Goal: Task Accomplishment & Management: Manage account settings

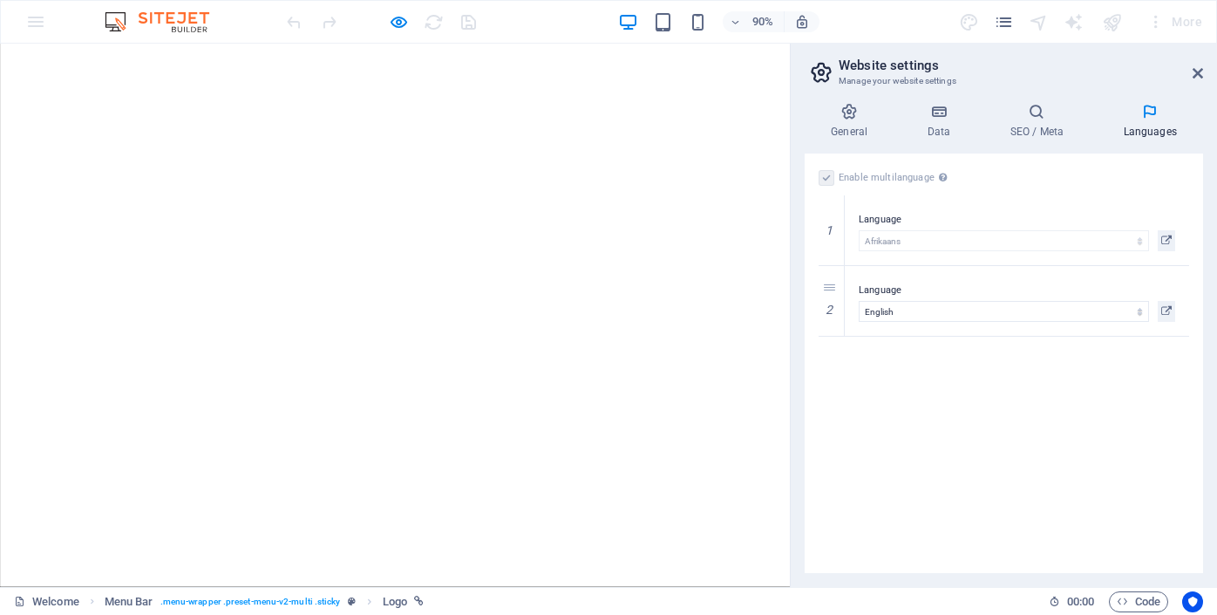
select select "2"
select select "41"
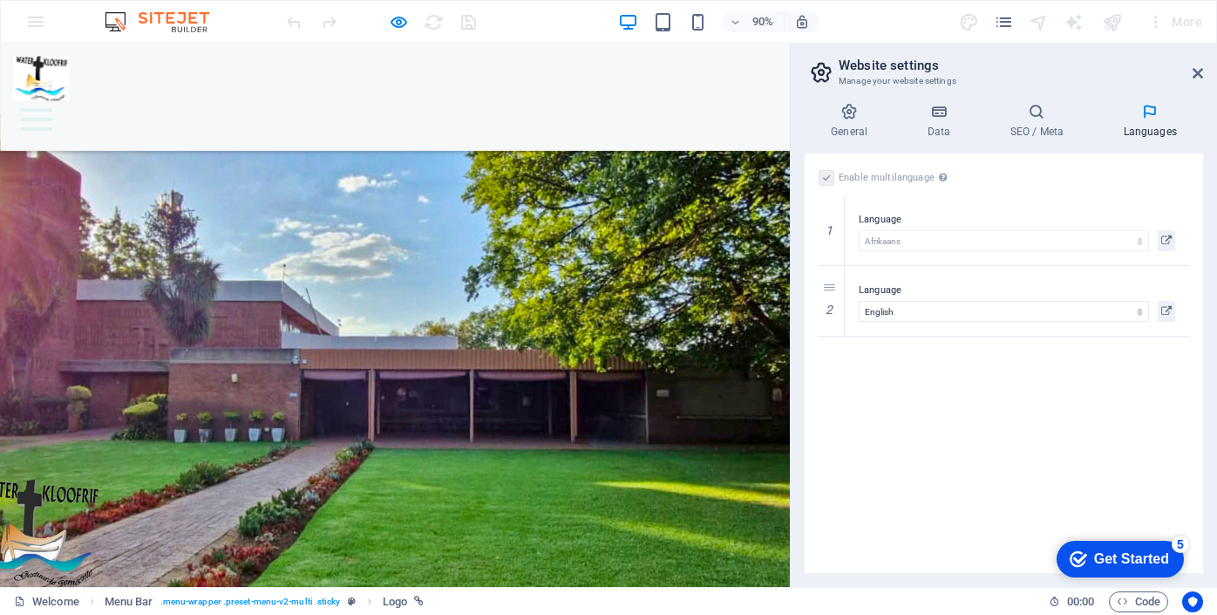
click at [58, 72] on img at bounding box center [45, 83] width 63 height 50
click at [56, 72] on img at bounding box center [45, 83] width 63 height 50
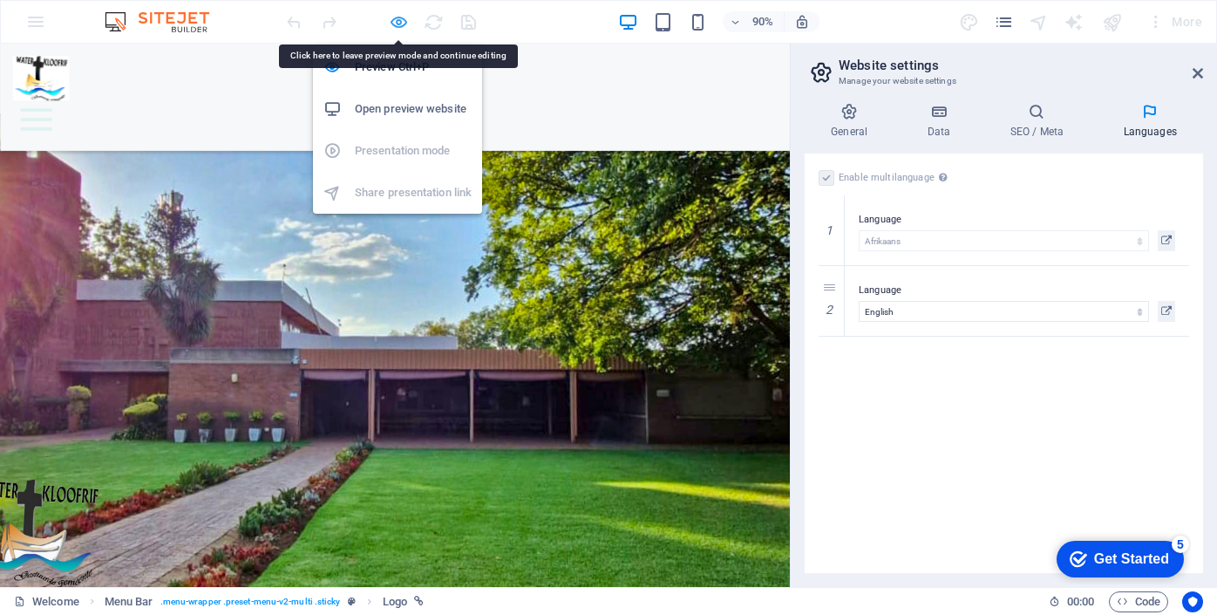
click at [402, 20] on icon "button" at bounding box center [399, 22] width 20 height 20
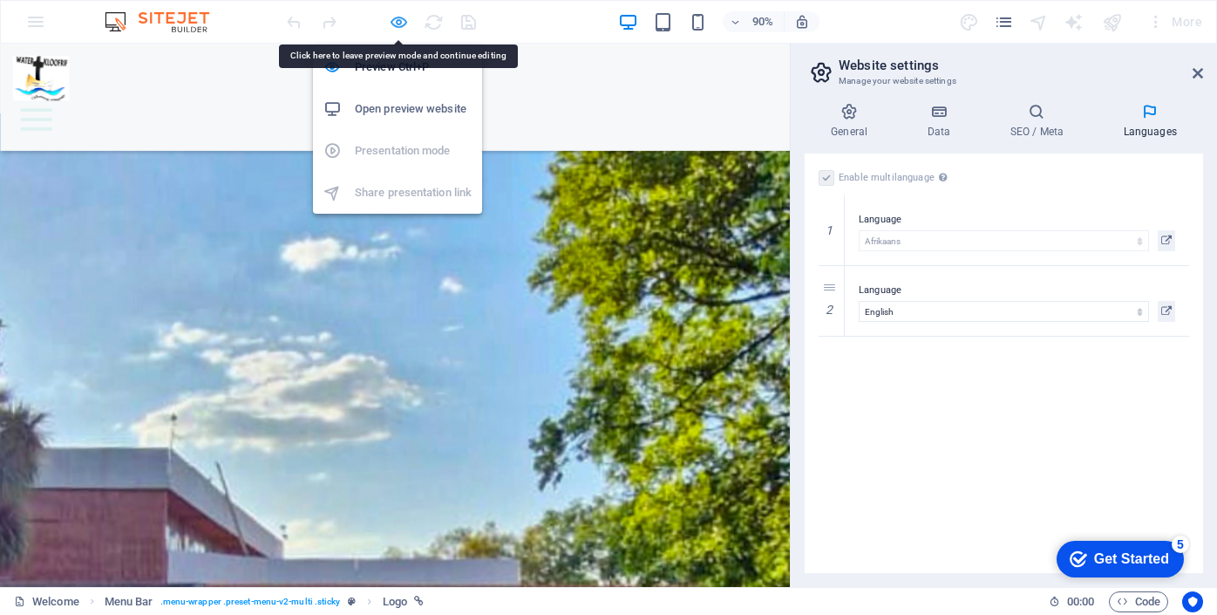
select select "px"
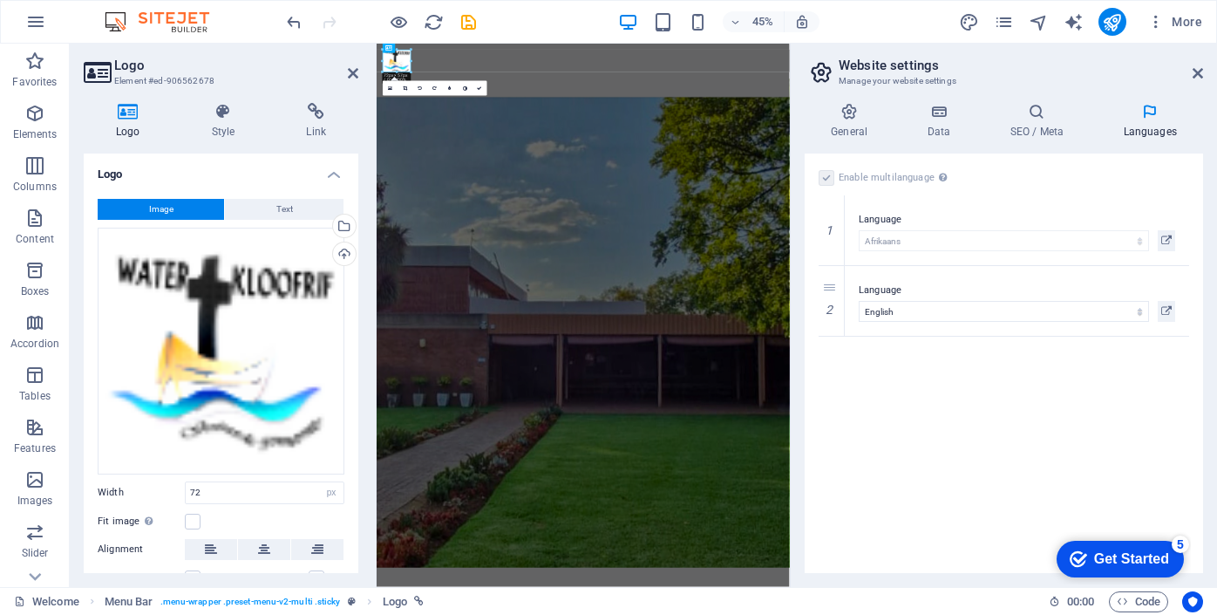
click at [126, 119] on icon at bounding box center [128, 111] width 89 height 17
click at [339, 249] on div "Upload" at bounding box center [343, 255] width 26 height 26
click at [343, 257] on div "Upload" at bounding box center [343, 255] width 26 height 26
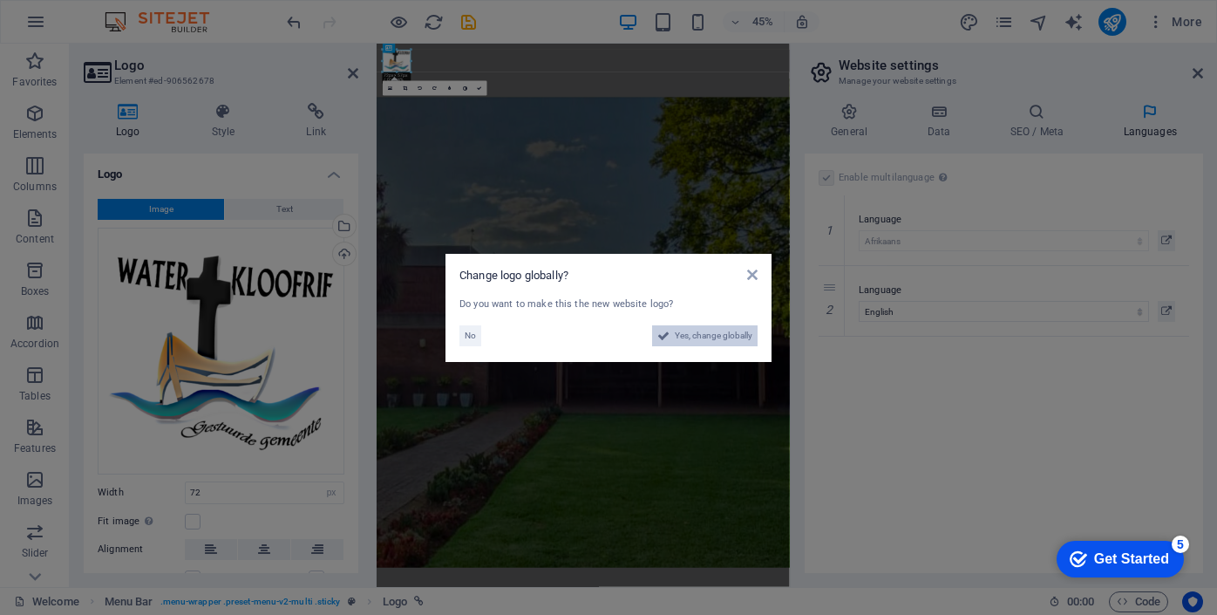
click at [707, 338] on span "Yes, change globally" at bounding box center [714, 335] width 78 height 21
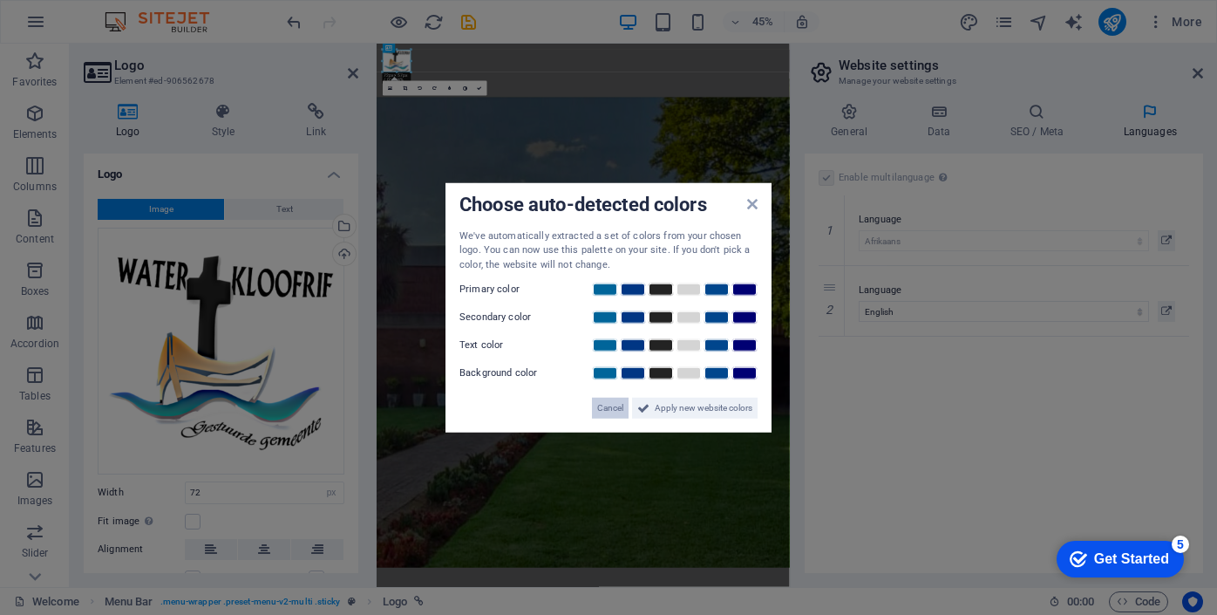
click at [613, 408] on span "Cancel" at bounding box center [610, 408] width 26 height 21
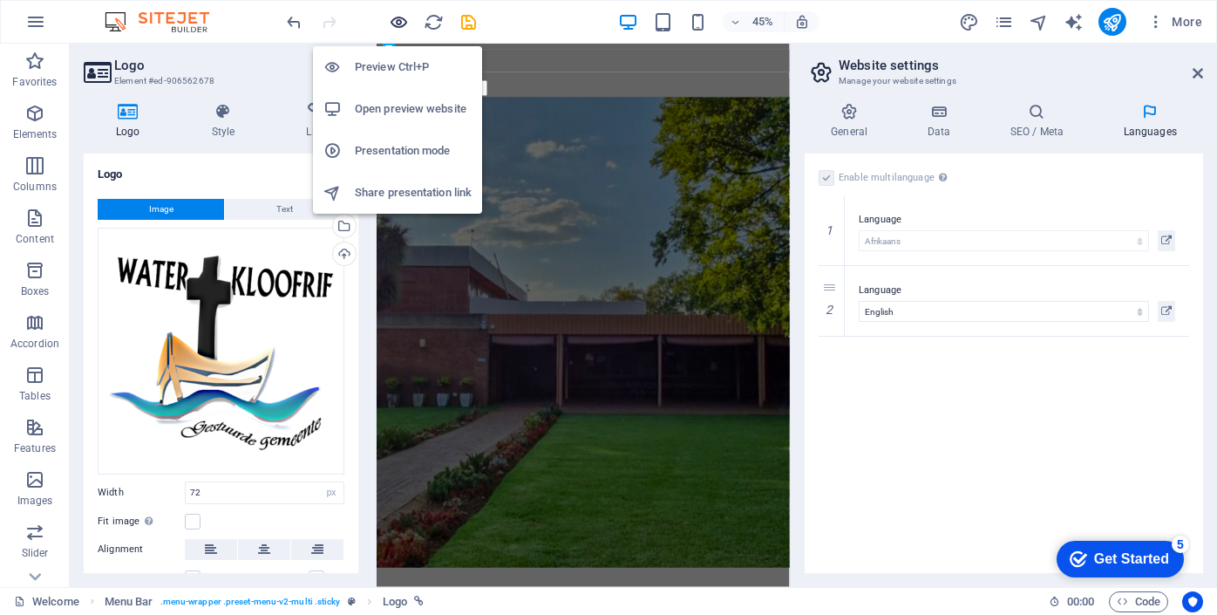
click at [399, 23] on icon "button" at bounding box center [399, 22] width 20 height 20
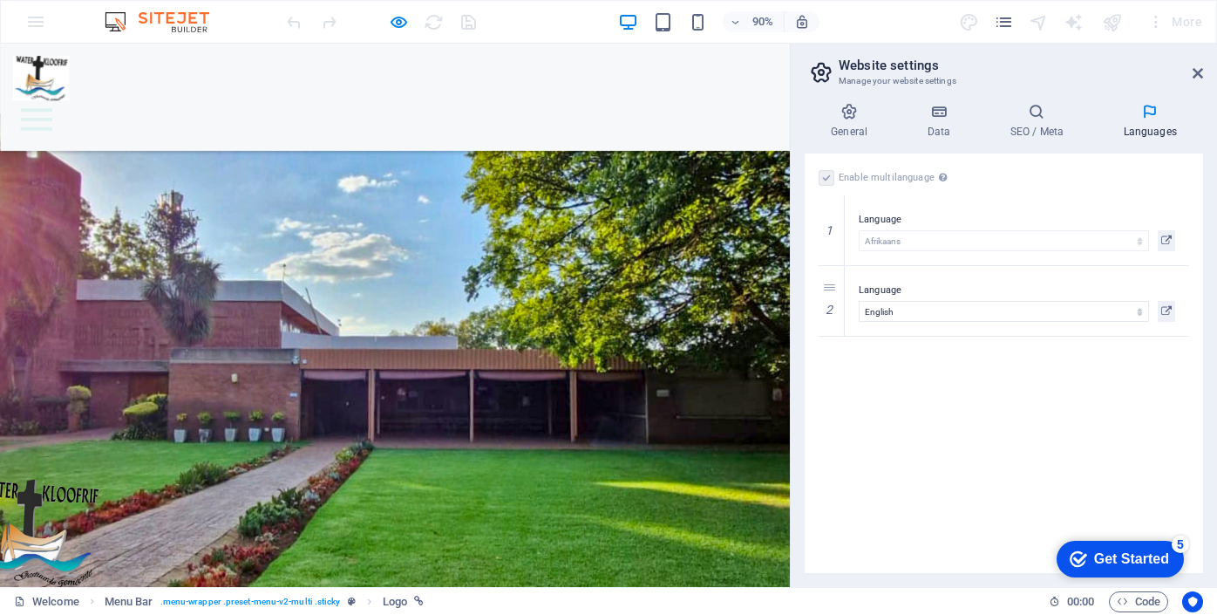
click at [507, 107] on div at bounding box center [439, 128] width 850 height 42
click at [58, 116] on div at bounding box center [40, 128] width 35 height 24
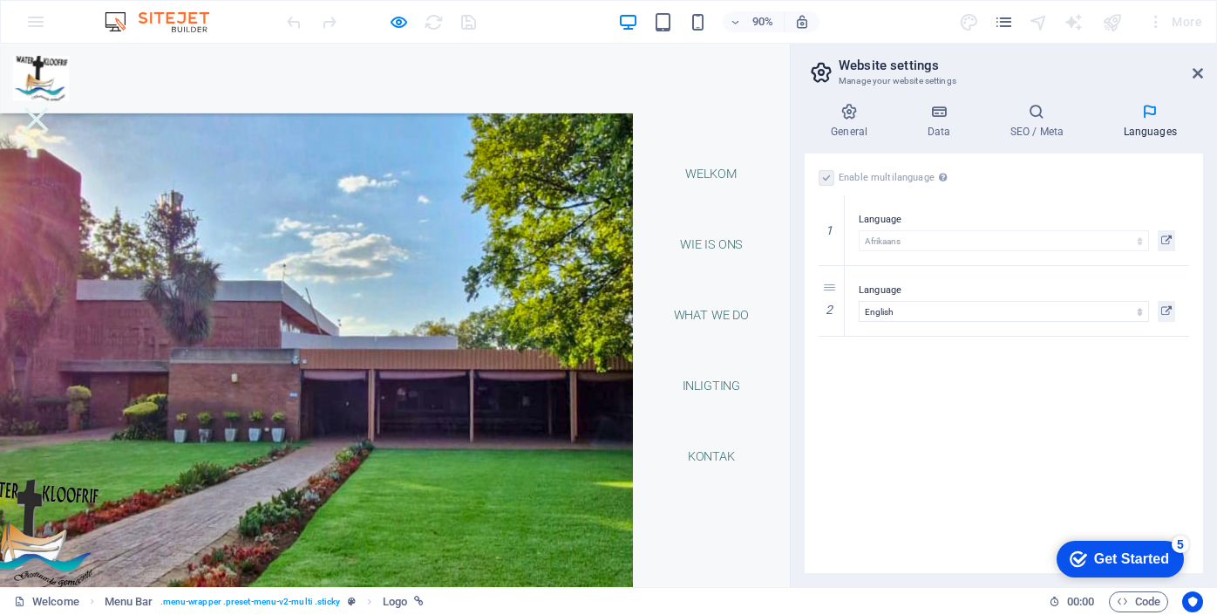
click at [552, 86] on header "Welkom Wie is ons What we do Inligting Kontak" at bounding box center [439, 83] width 878 height 78
click at [944, 117] on icon at bounding box center [939, 111] width 76 height 17
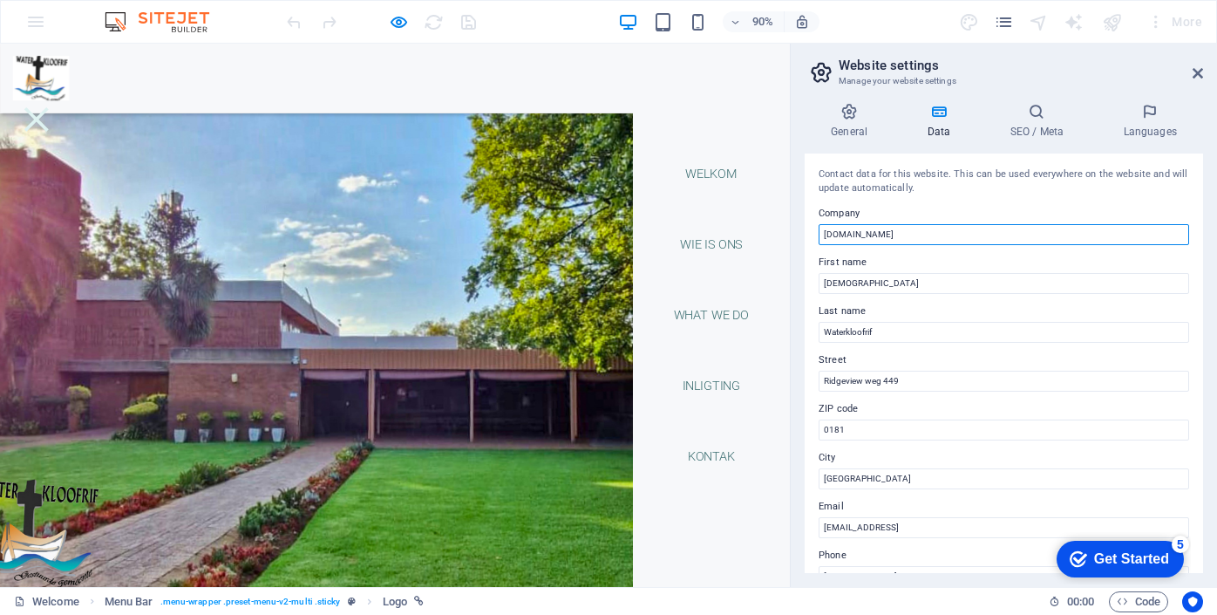
drag, startPoint x: 930, startPoint y: 238, endPoint x: 790, endPoint y: 236, distance: 140.4
click at [790, 236] on aside "Website settings Manage your website settings General Data SEO / Meta Languages…" at bounding box center [1003, 315] width 427 height 543
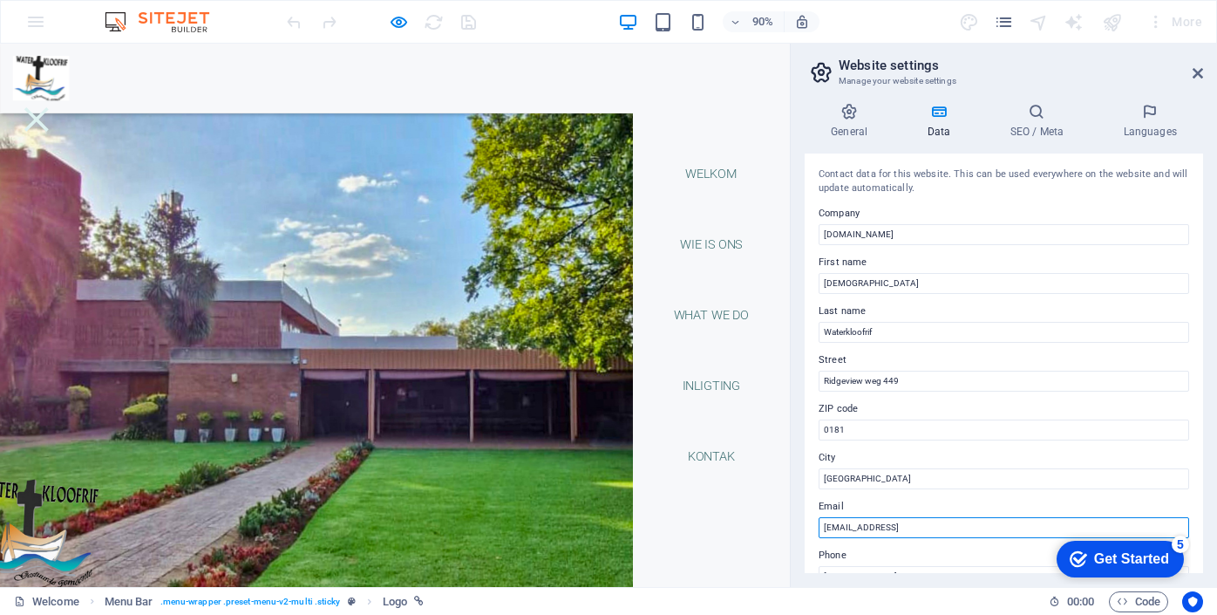
click at [1046, 529] on input "[EMAIL_ADDRESS]" at bounding box center [1004, 527] width 371 height 21
drag, startPoint x: 1046, startPoint y: 529, endPoint x: 796, endPoint y: 531, distance: 250.3
click at [796, 531] on div "General Data SEO / Meta Languages Website name NG Kerk Waterkloofrif Logo Drag …" at bounding box center [1004, 338] width 426 height 498
type input "[EMAIL_ADDRESS][DOMAIN_NAME]"
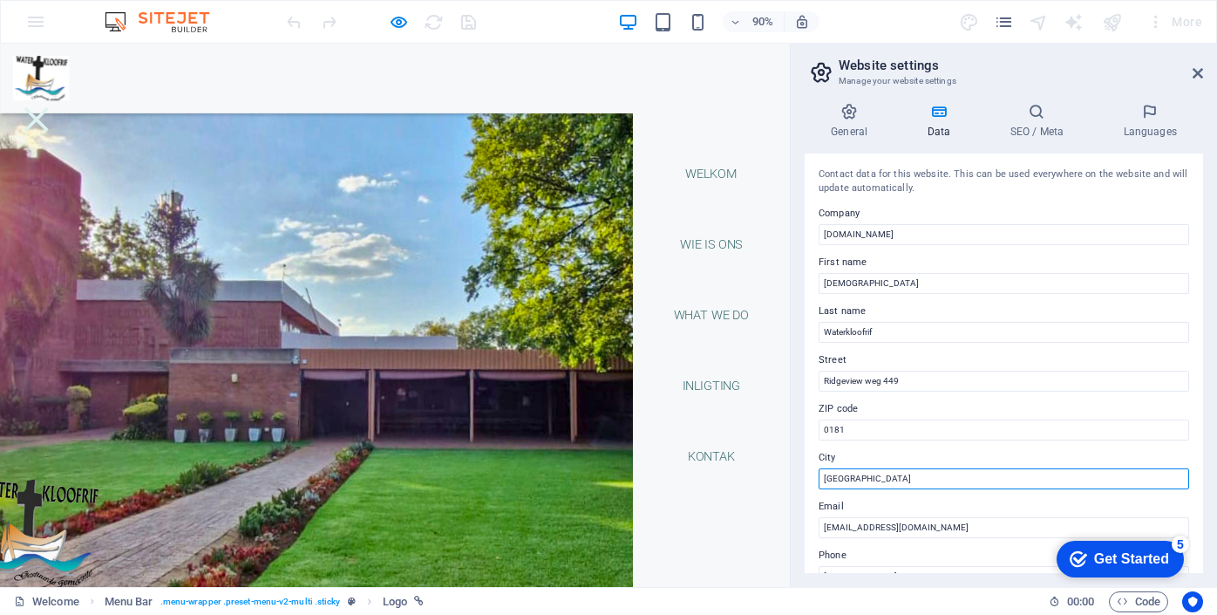
click at [1000, 485] on input "[GEOGRAPHIC_DATA]" at bounding box center [1004, 478] width 371 height 21
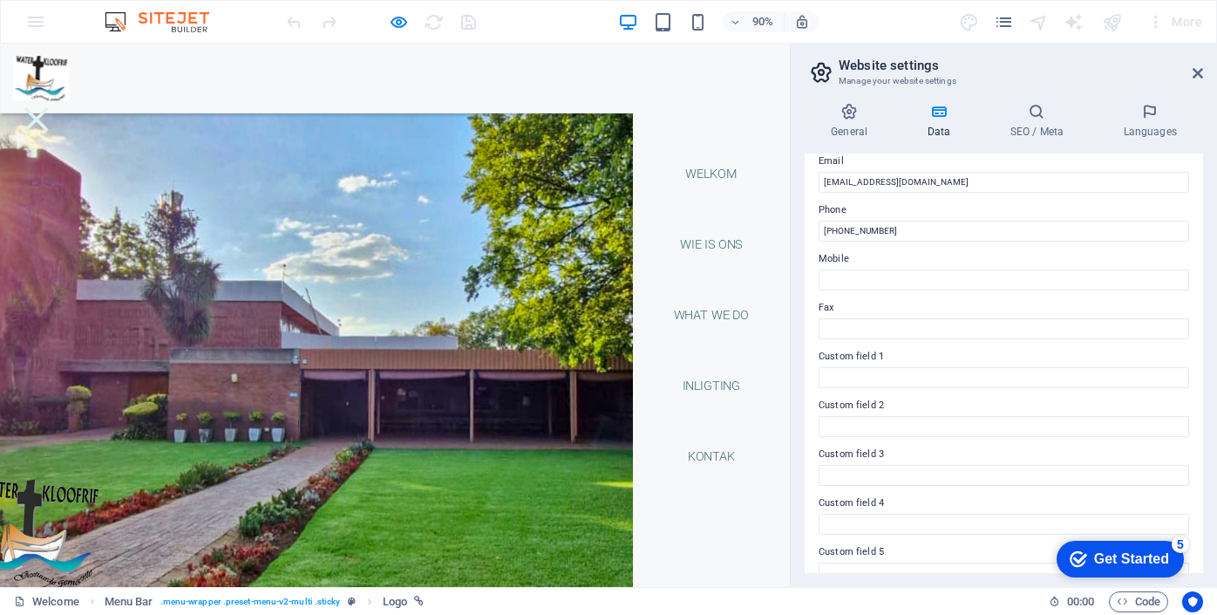
scroll to position [345, 0]
click at [884, 276] on input "Mobile" at bounding box center [1004, 279] width 371 height 21
click at [841, 274] on input "+27 (82)" at bounding box center [1004, 279] width 371 height 21
click at [875, 277] on input "+27(82)" at bounding box center [1004, 279] width 371 height 21
type input "[PHONE_NUMBER]"
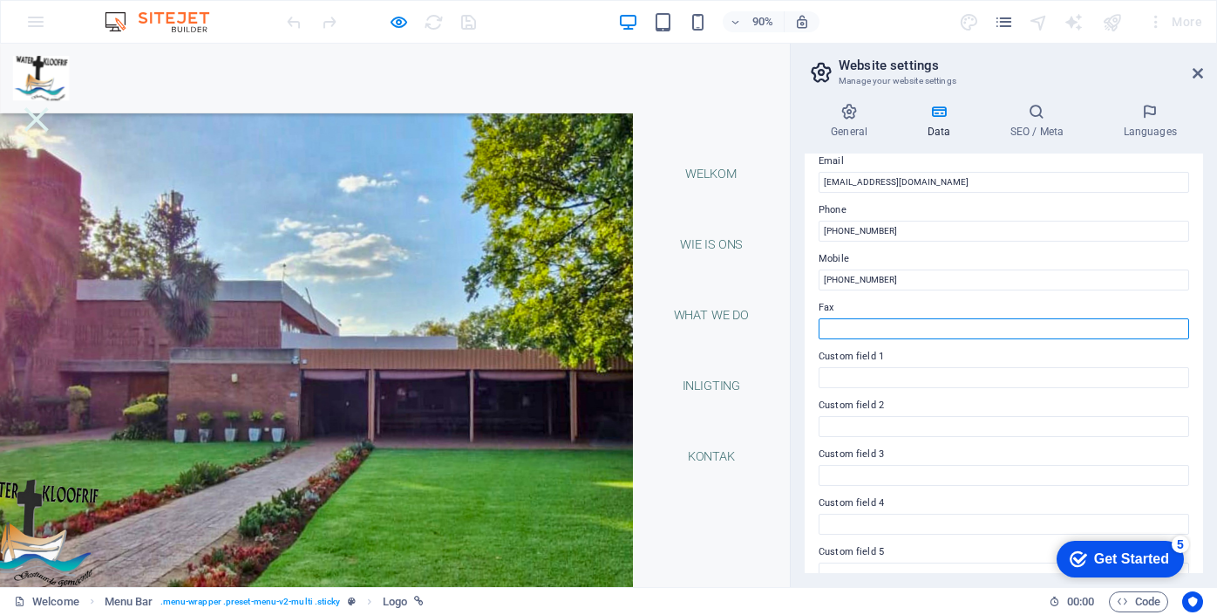
click at [865, 330] on input "Fax" at bounding box center [1004, 328] width 371 height 21
click at [1034, 117] on icon at bounding box center [1037, 111] width 106 height 17
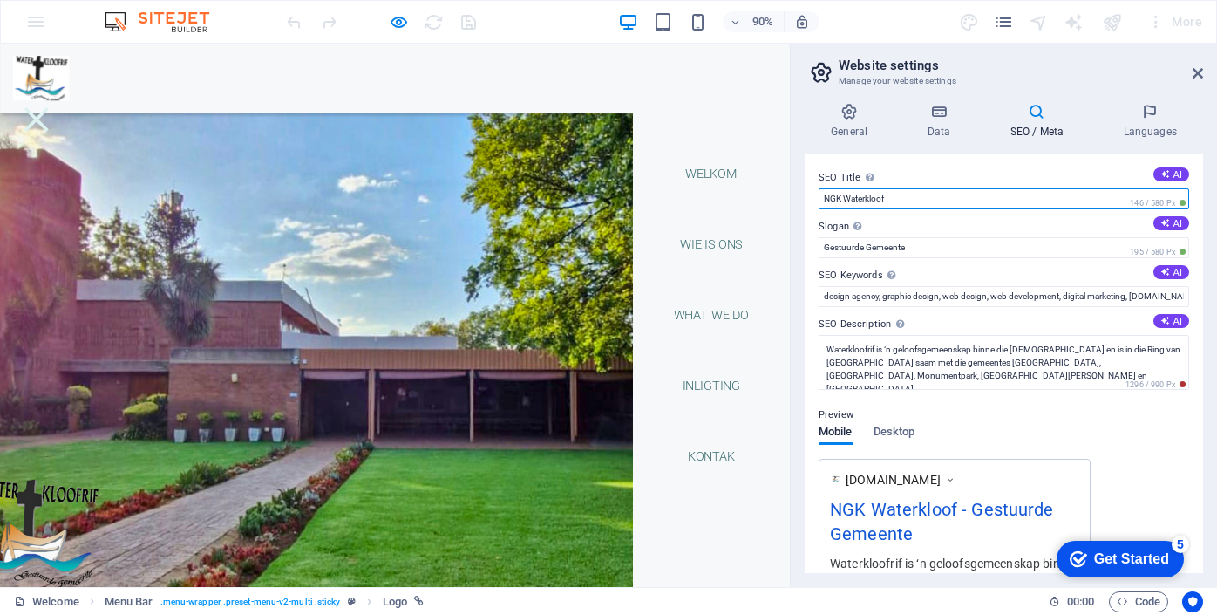
click at [843, 195] on input "NGK Waterkloof" at bounding box center [1004, 198] width 371 height 21
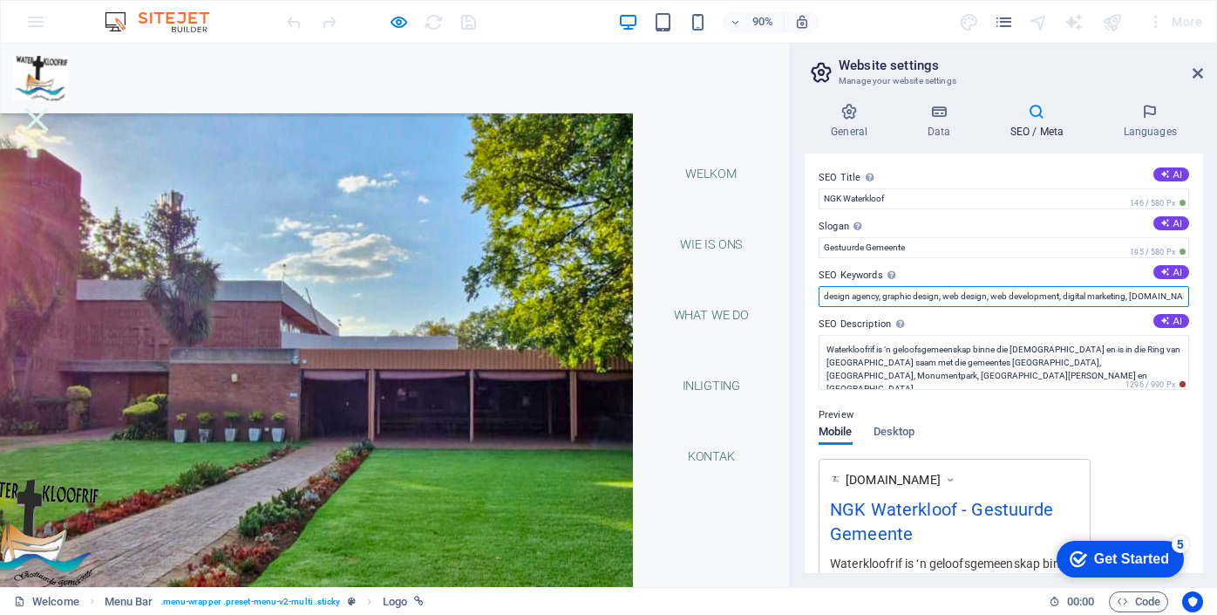
drag, startPoint x: 1130, startPoint y: 297, endPoint x: 805, endPoint y: 295, distance: 325.3
click at [805, 295] on div "SEO Title The title of your website - make it something that stands out in sear…" at bounding box center [1004, 362] width 398 height 419
drag, startPoint x: 954, startPoint y: 295, endPoint x: 918, endPoint y: 293, distance: 35.8
click at [918, 293] on input "[DOMAIN_NAME], [US_STATE]" at bounding box center [1004, 296] width 371 height 21
type input "[DOMAIN_NAME], gestuurde"
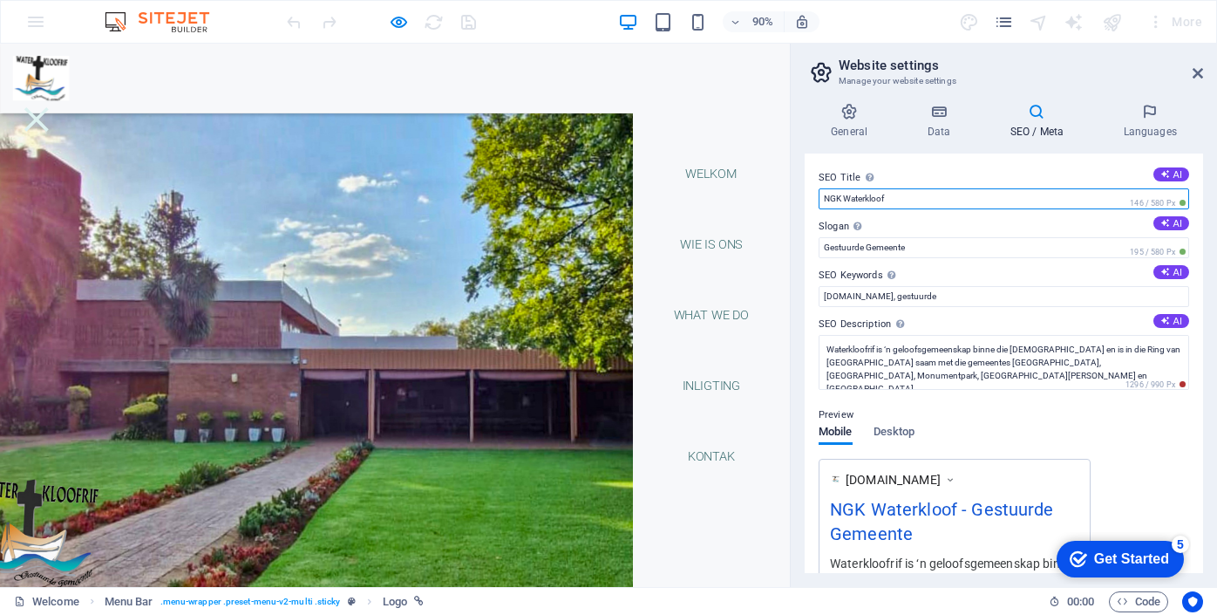
click at [925, 199] on input "NGK Waterkloof" at bounding box center [1004, 198] width 371 height 21
click at [1169, 174] on button "AI" at bounding box center [1172, 174] width 36 height 14
type input "Sien ons dienste hier!"
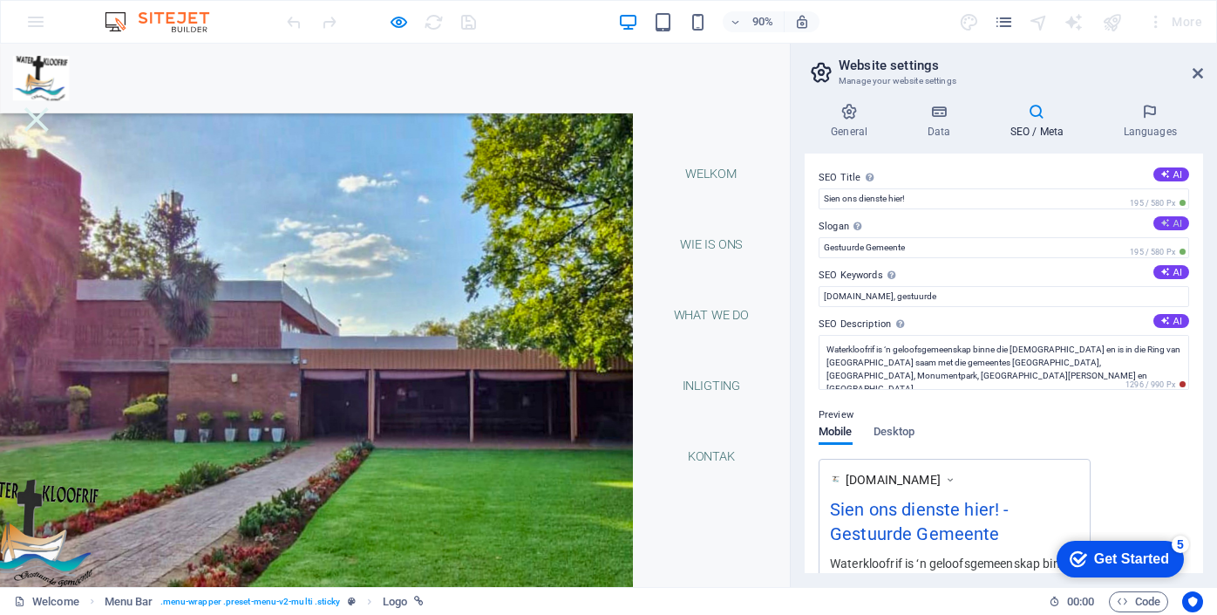
click at [1178, 222] on button "AI" at bounding box center [1172, 223] width 36 height 14
type input "Ontdek ons, jou baanbrekende oplossing!"
click at [1171, 273] on button "AI" at bounding box center [1172, 272] width 36 height 14
type input "webontwerp, digitale bemarking, aanlyn dienste, kontak ons, onderneming, werk m…"
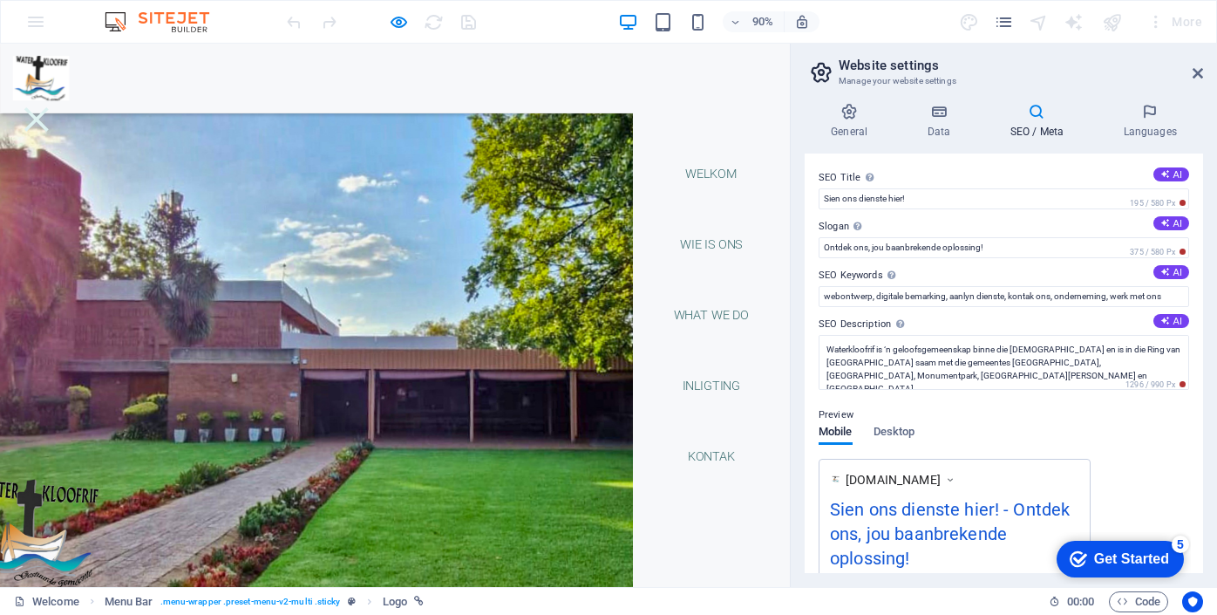
click at [55, 83] on img at bounding box center [45, 83] width 63 height 50
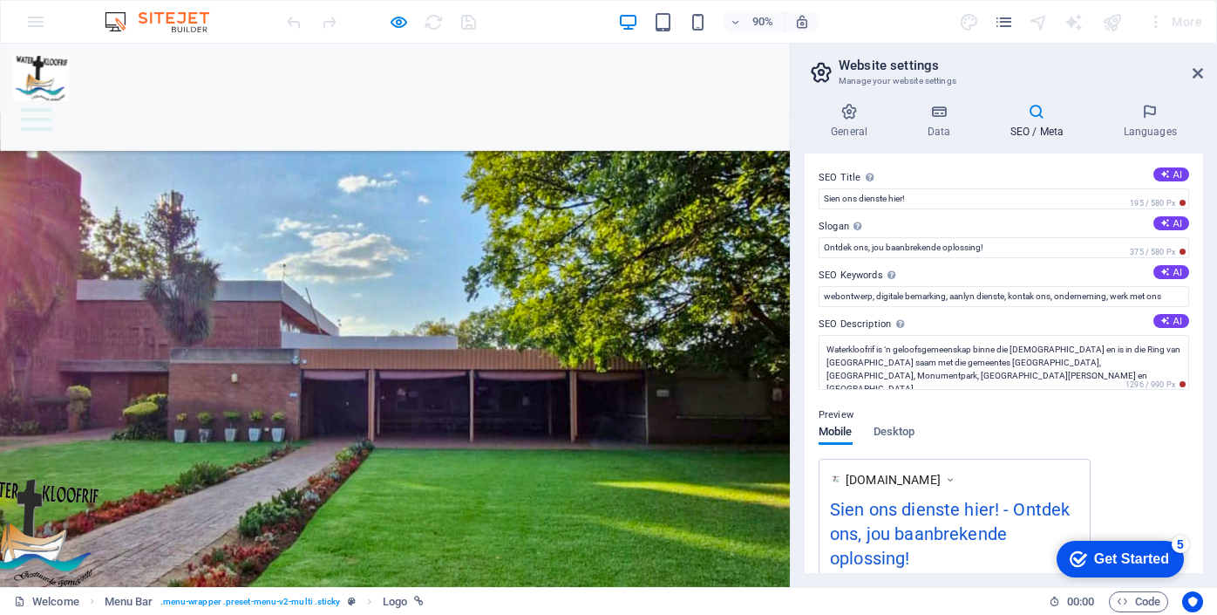
click at [55, 83] on img at bounding box center [45, 83] width 63 height 50
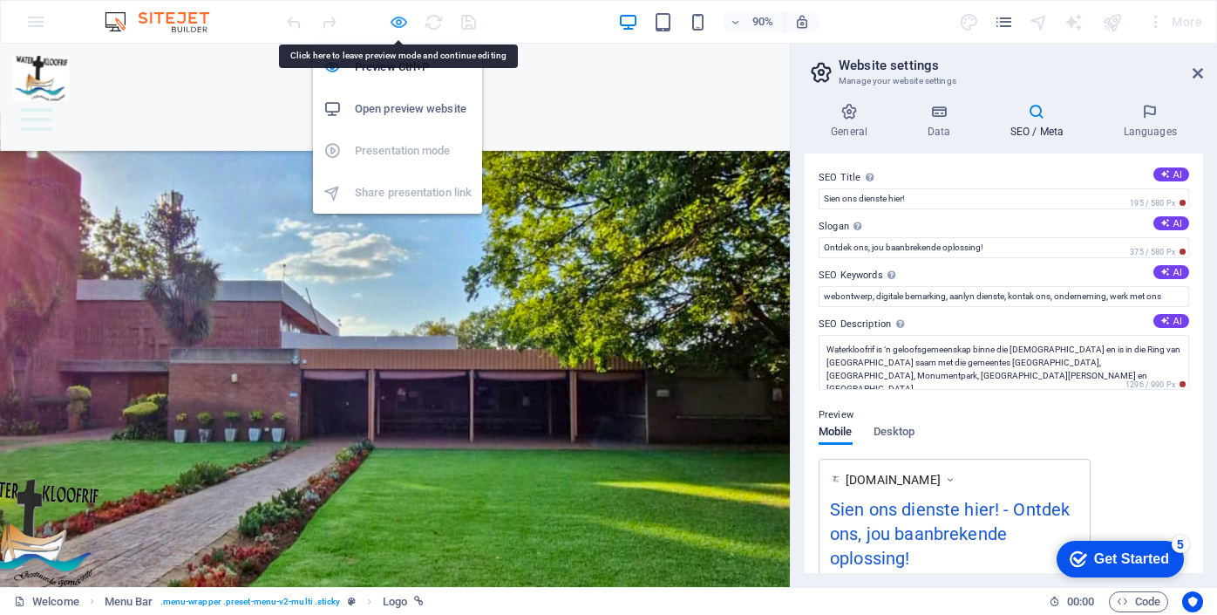
click at [403, 17] on icon "button" at bounding box center [399, 22] width 20 height 20
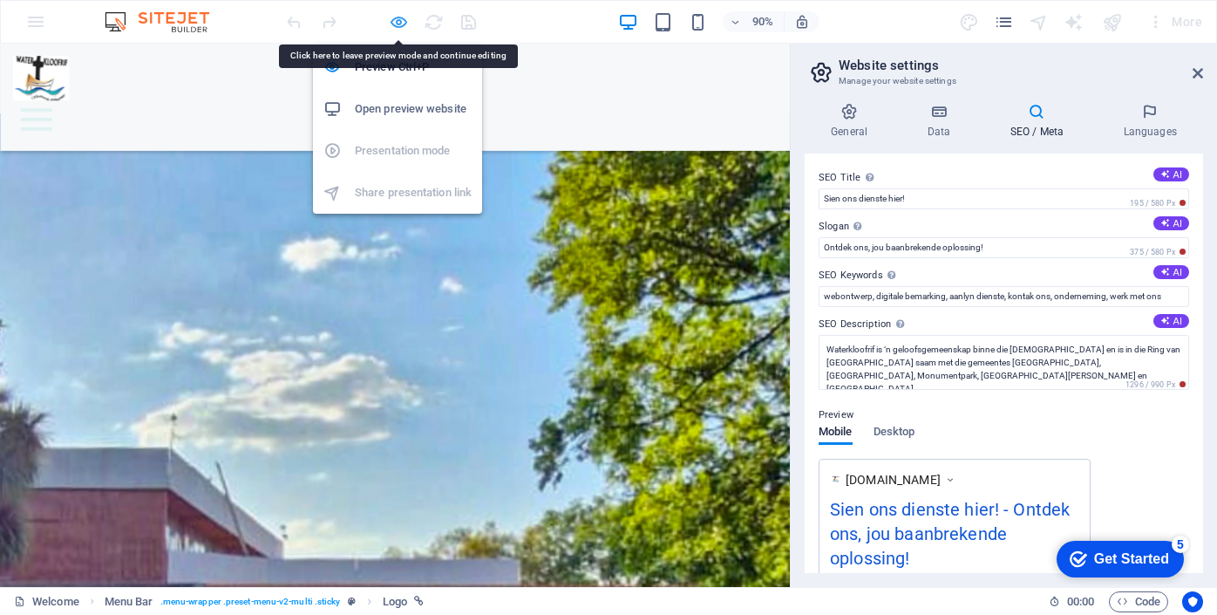
select select "px"
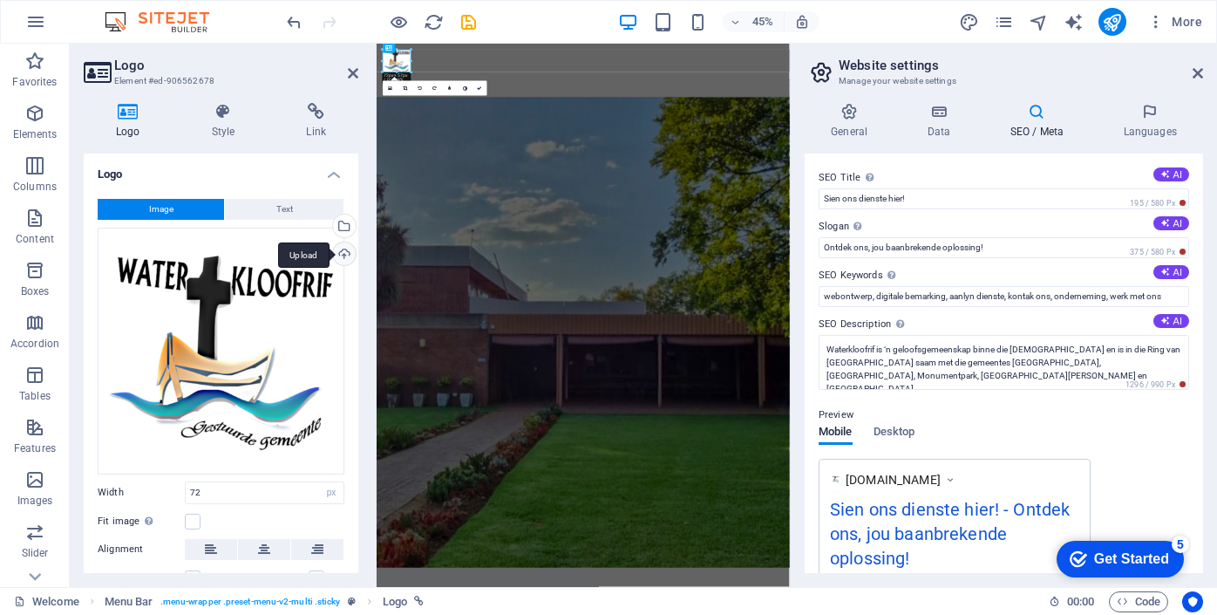
click at [342, 250] on div "Upload" at bounding box center [343, 255] width 26 height 26
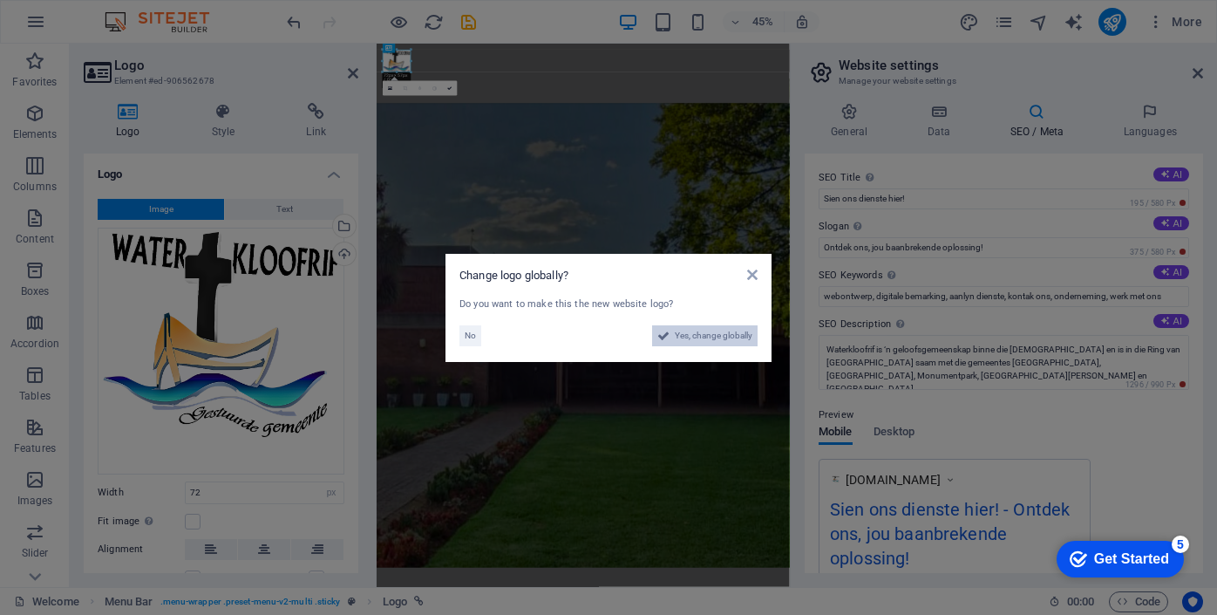
click at [712, 334] on span "Yes, change globally" at bounding box center [714, 335] width 78 height 21
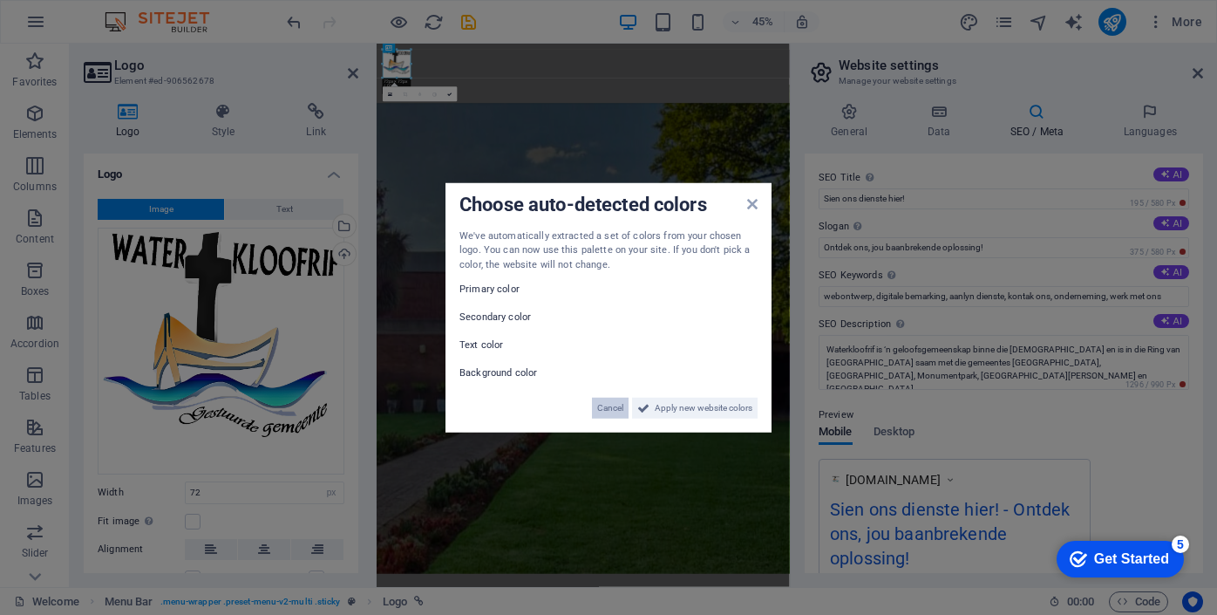
click at [609, 412] on span "Cancel" at bounding box center [610, 408] width 26 height 21
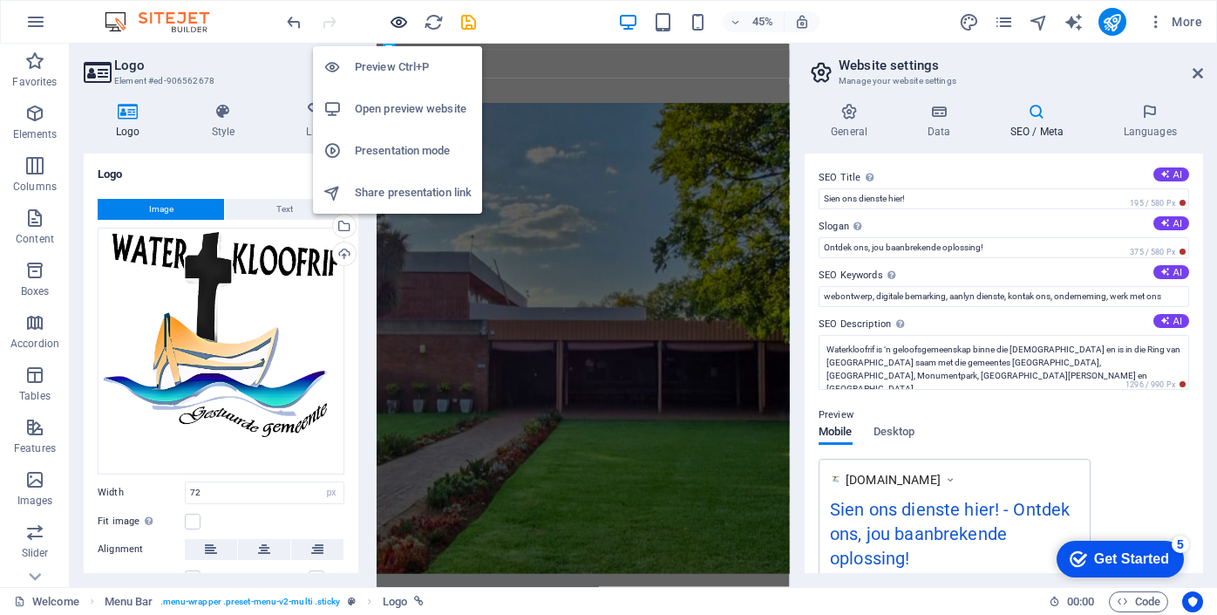
click at [398, 19] on icon "button" at bounding box center [399, 22] width 20 height 20
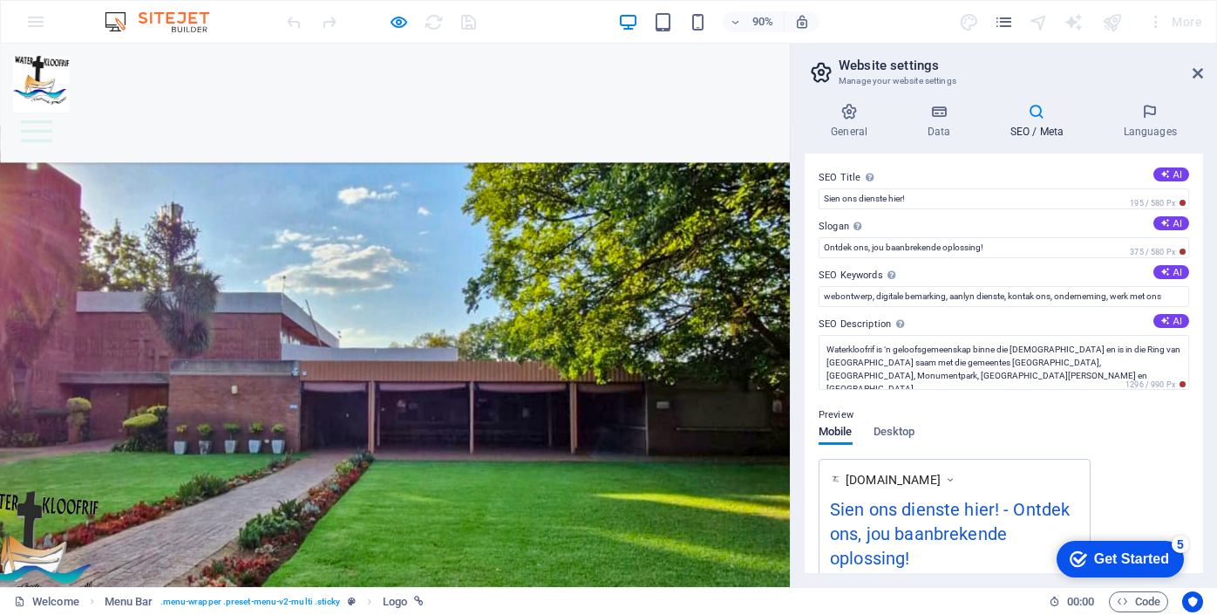
click at [62, 72] on img at bounding box center [45, 89] width 63 height 63
click at [185, 120] on div at bounding box center [439, 141] width 850 height 42
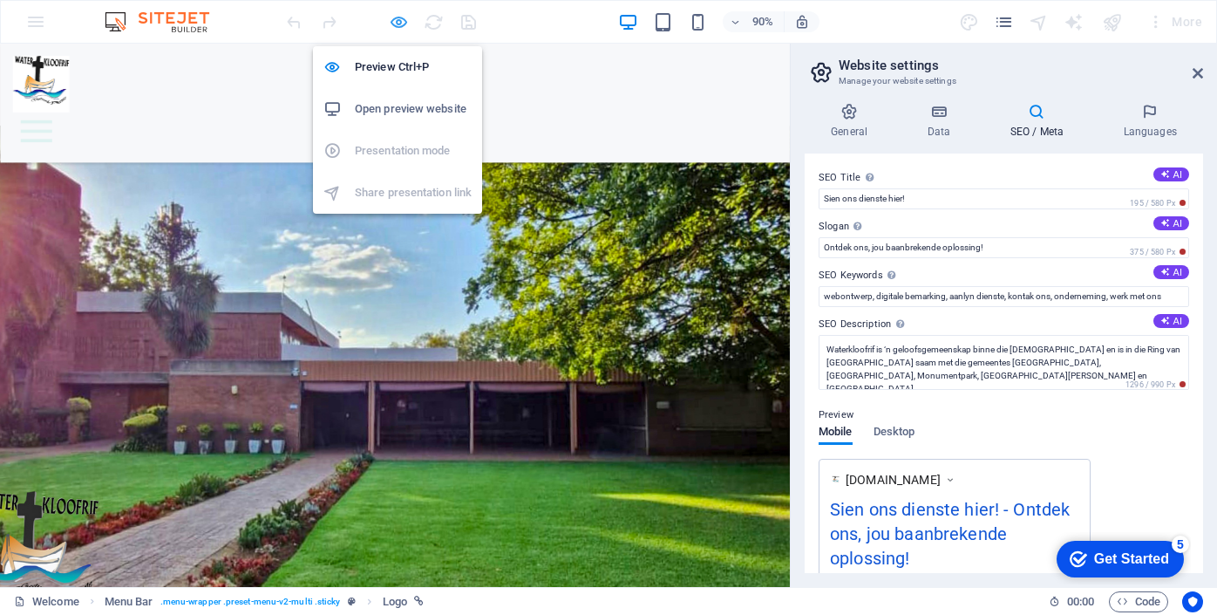
click at [400, 20] on icon "button" at bounding box center [399, 22] width 20 height 20
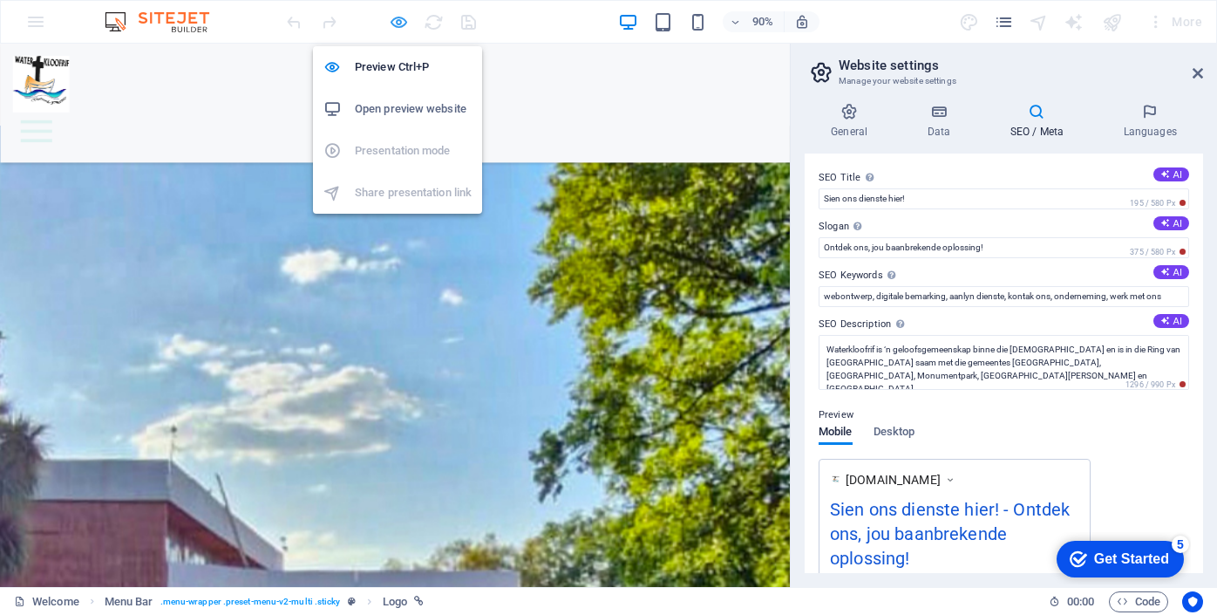
select select "px"
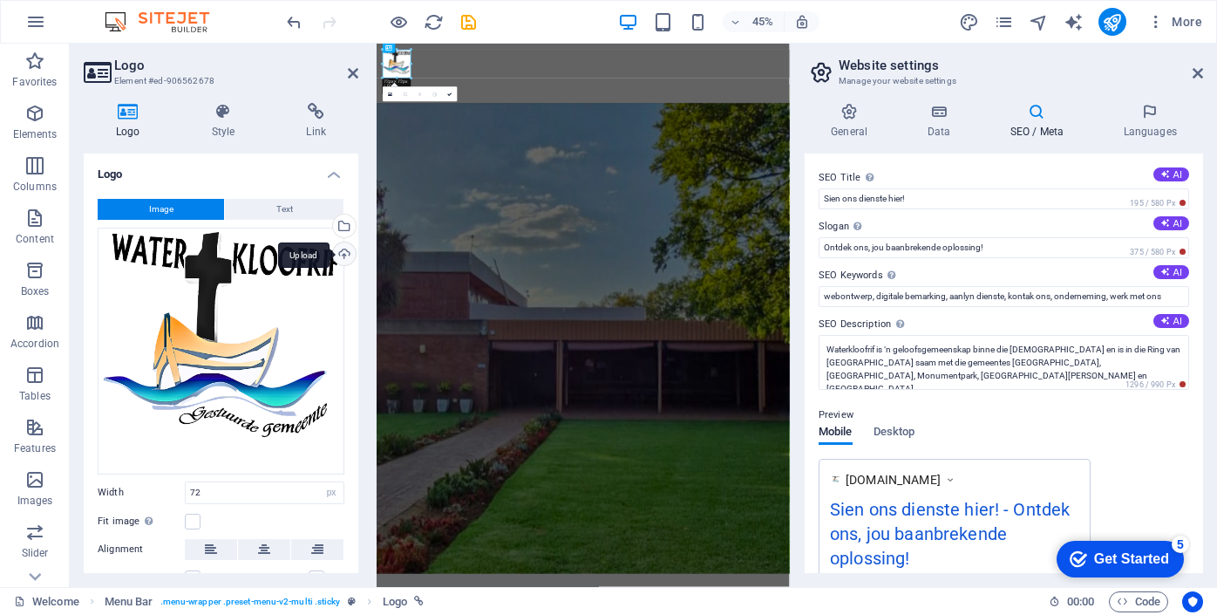
click at [342, 252] on div "Upload" at bounding box center [343, 255] width 26 height 26
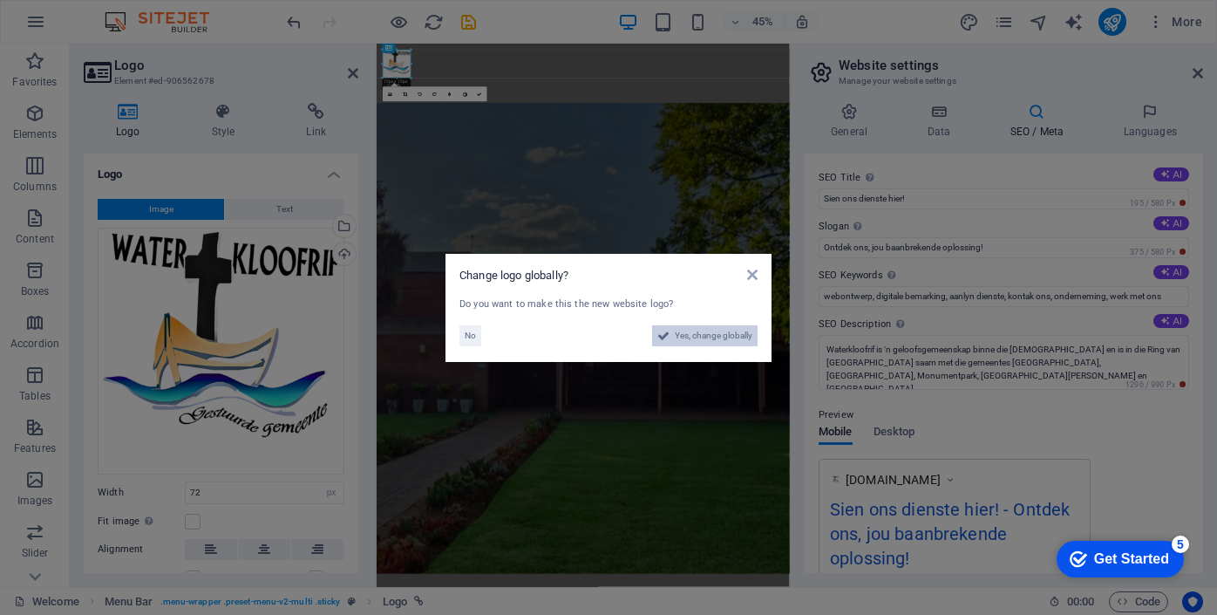
click at [705, 339] on span "Yes, change globally" at bounding box center [714, 335] width 78 height 21
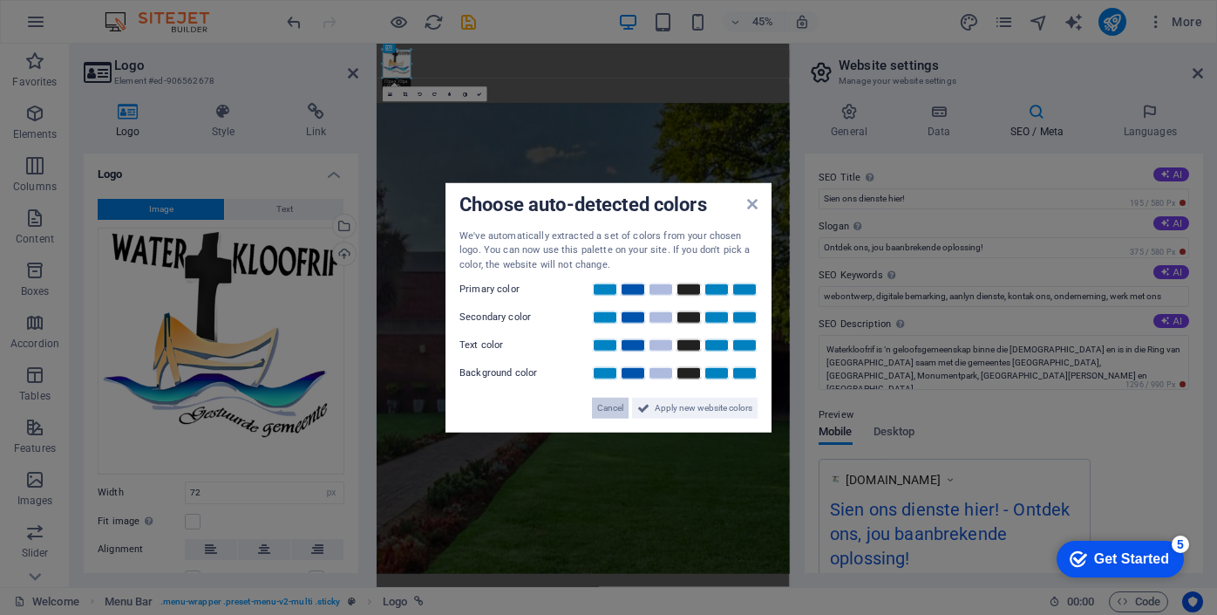
click at [612, 412] on span "Cancel" at bounding box center [610, 408] width 26 height 21
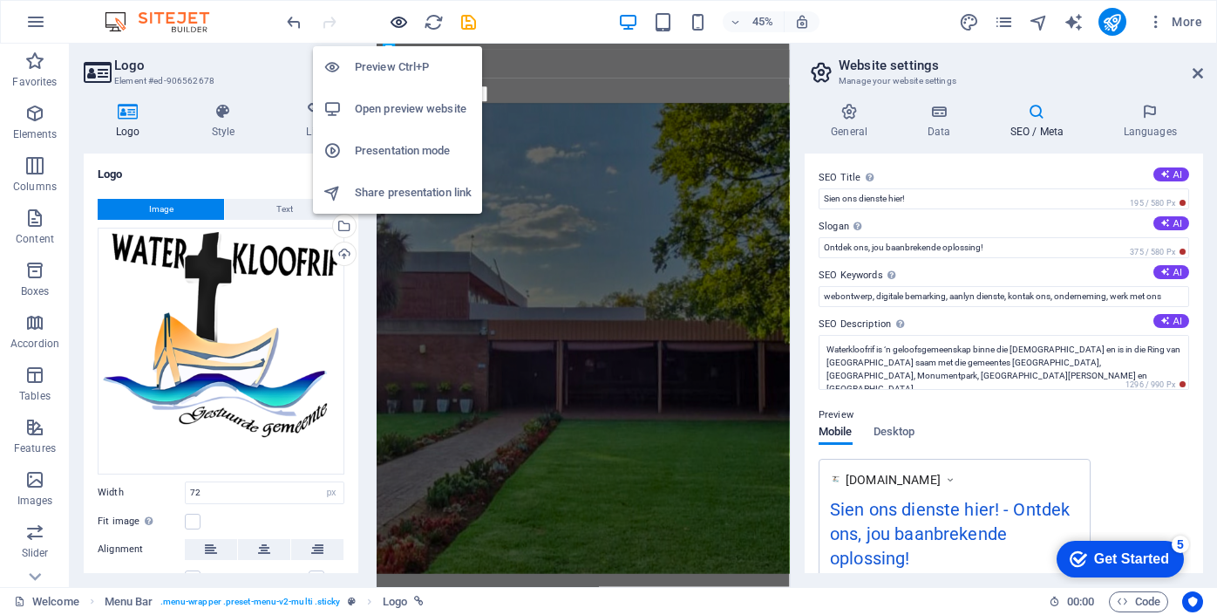
click at [401, 19] on icon "button" at bounding box center [399, 22] width 20 height 20
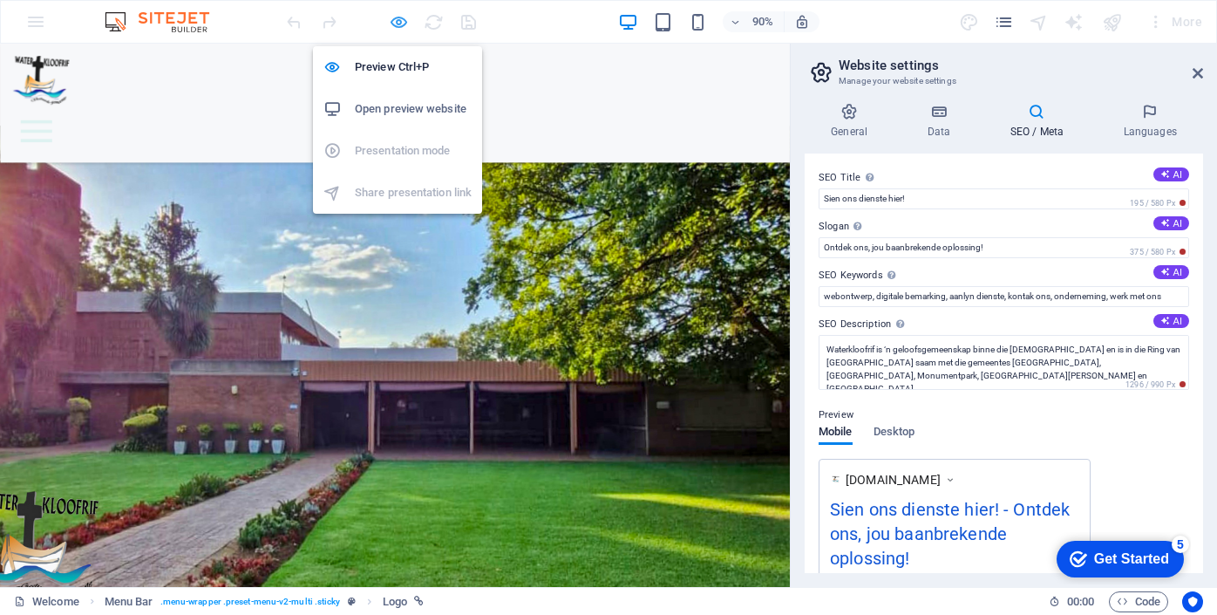
click at [400, 23] on icon "button" at bounding box center [399, 22] width 20 height 20
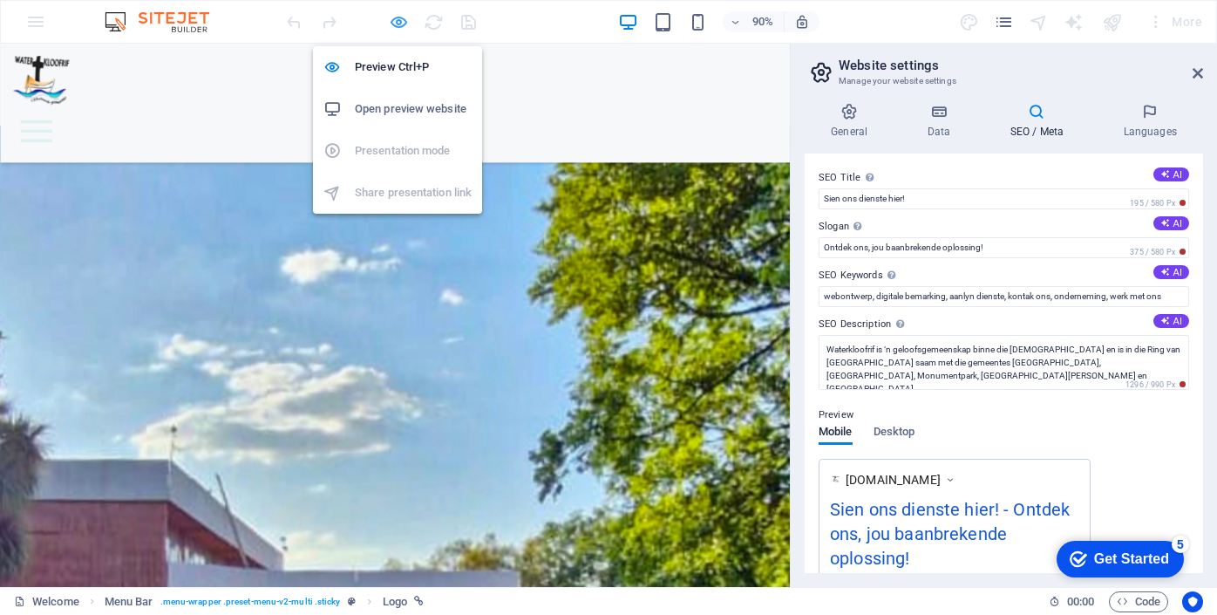
select select "px"
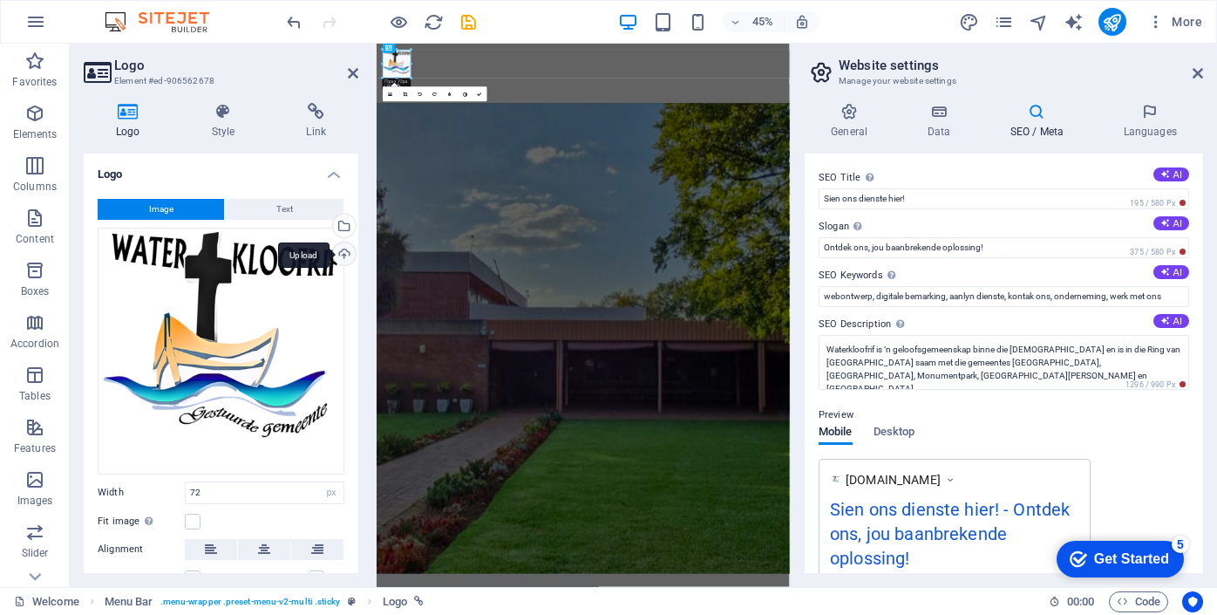
click at [345, 252] on div "Upload" at bounding box center [343, 255] width 26 height 26
click at [339, 249] on div "Upload" at bounding box center [343, 255] width 26 height 26
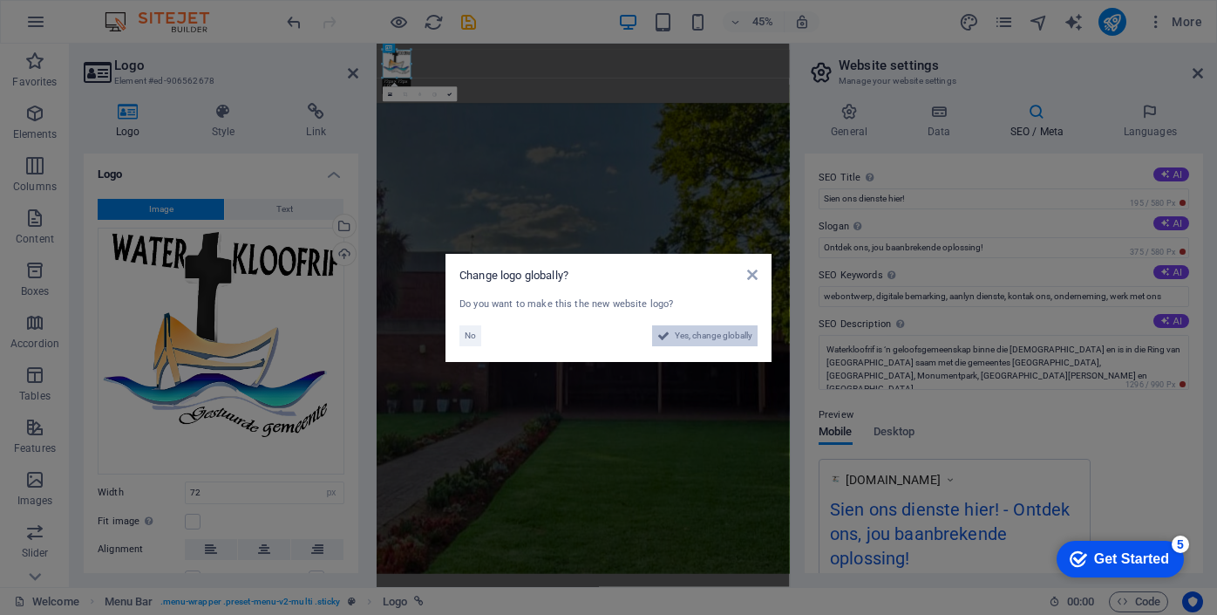
click at [716, 337] on span "Yes, change globally" at bounding box center [714, 335] width 78 height 21
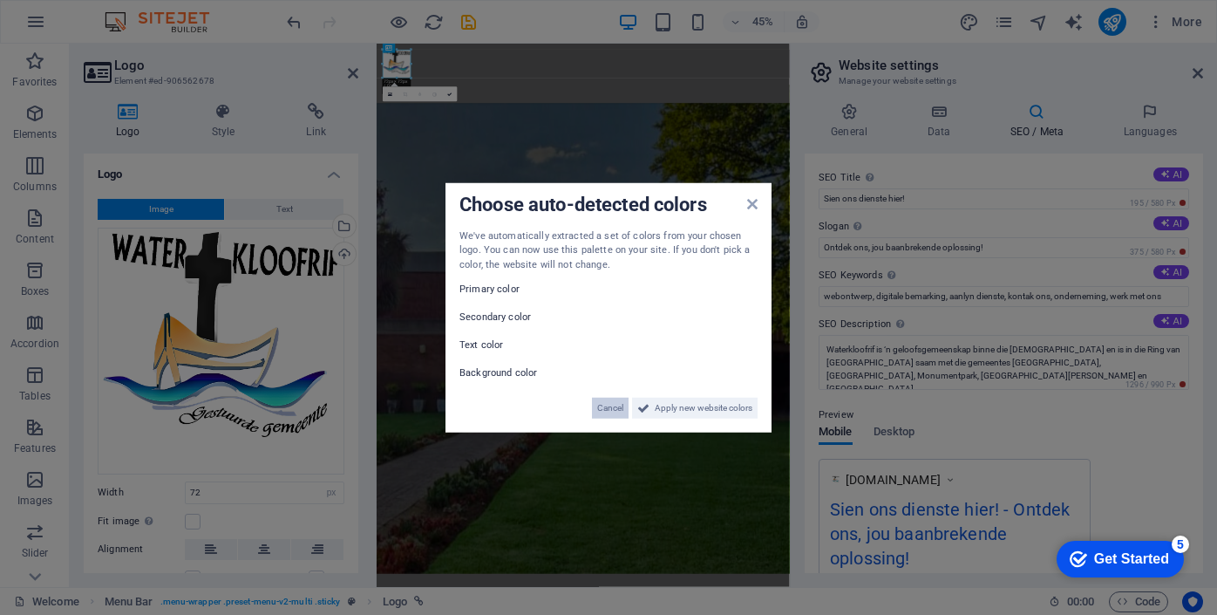
click at [614, 410] on span "Cancel" at bounding box center [610, 408] width 26 height 21
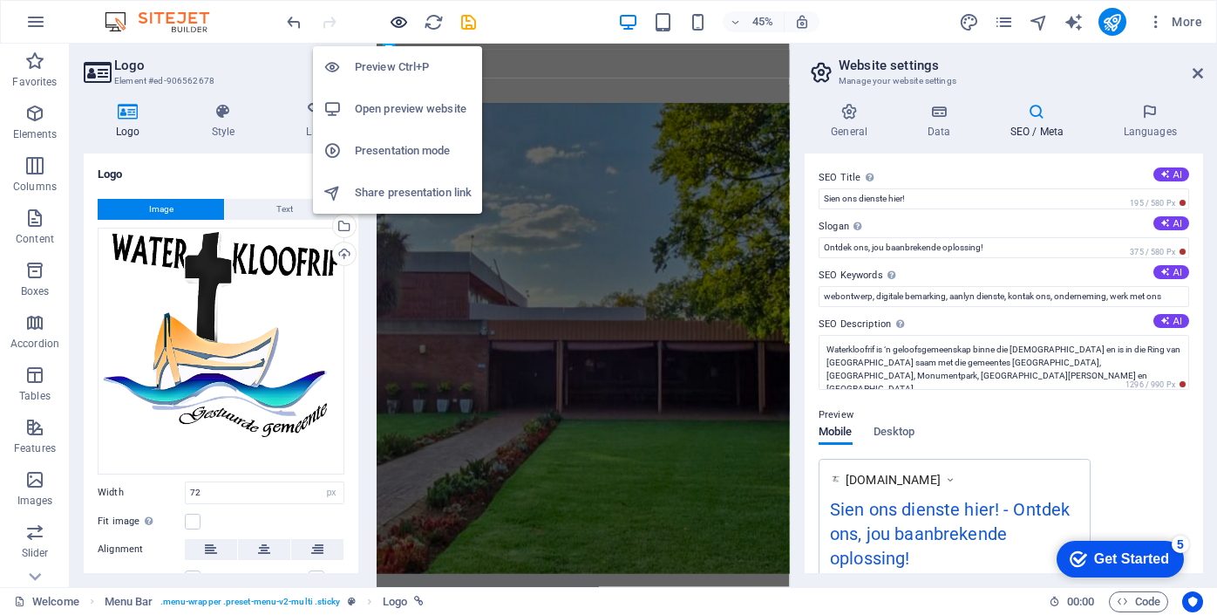
click at [401, 19] on icon "button" at bounding box center [399, 22] width 20 height 20
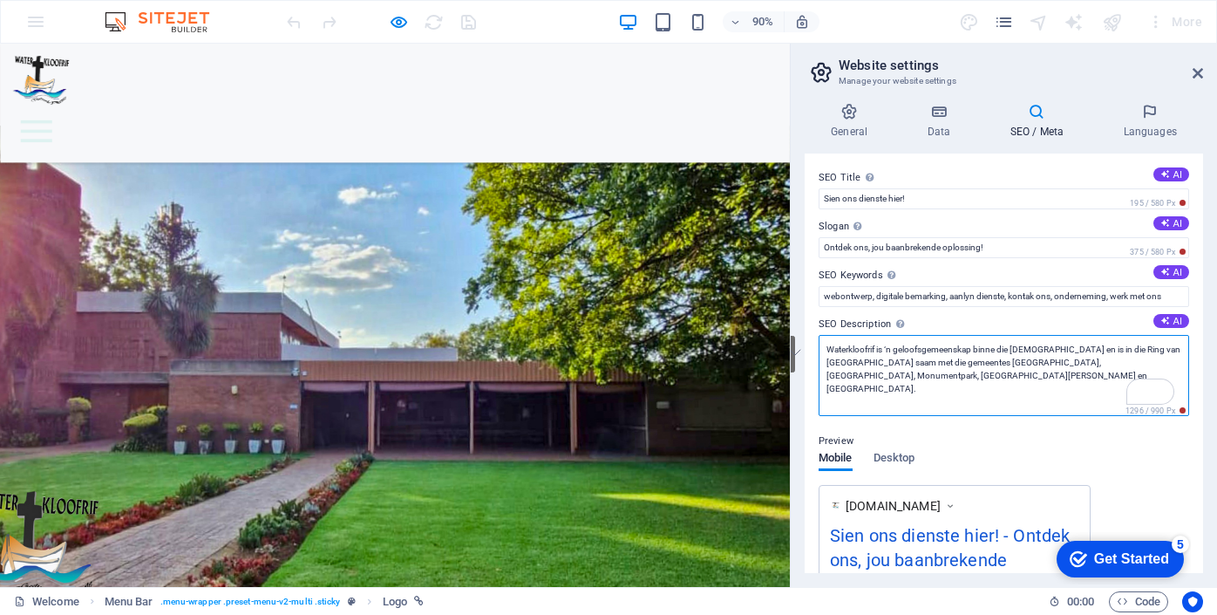
drag, startPoint x: 977, startPoint y: 377, endPoint x: 817, endPoint y: 350, distance: 161.8
click at [817, 350] on div "SEO Title The title of your website - make it something that stands out in sear…" at bounding box center [1004, 362] width 398 height 419
paste textarea "Ons is die [DEMOGRAPHIC_DATA] Waterkloofrif. Hier by die [DEMOGRAPHIC_DATA] Wat…"
drag, startPoint x: 959, startPoint y: 359, endPoint x: 1081, endPoint y: 351, distance: 122.4
click at [1081, 351] on textarea "Ons is die [DEMOGRAPHIC_DATA] Waterkloofrif. Hier by die [DEMOGRAPHIC_DATA] Wat…" at bounding box center [1004, 375] width 371 height 81
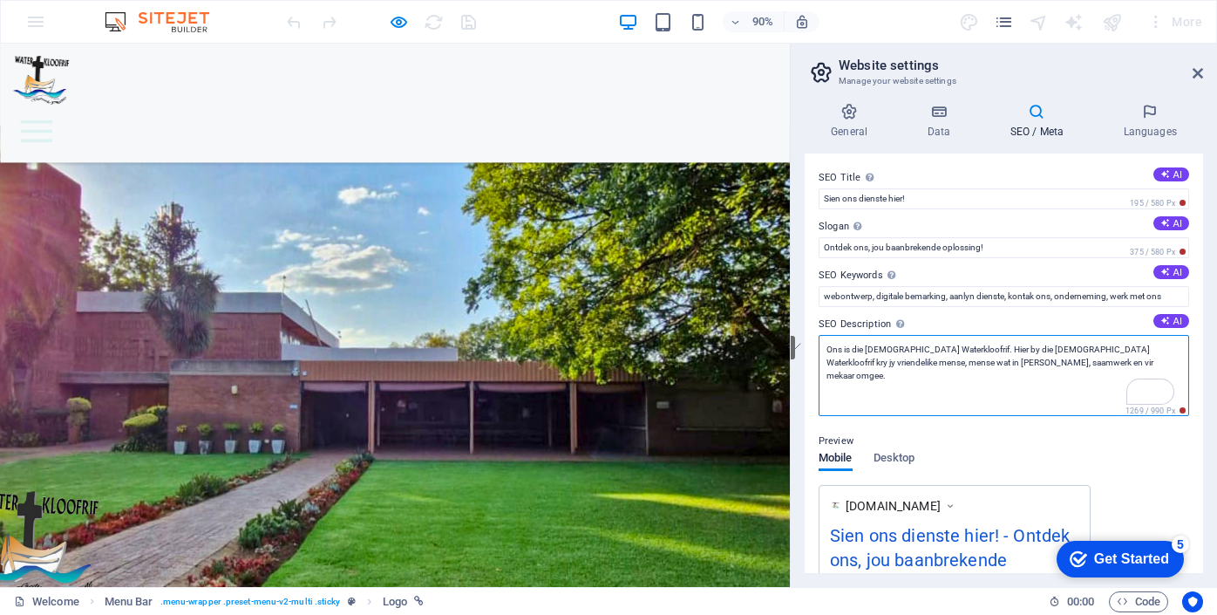
click at [1081, 350] on textarea "Ons is die [DEMOGRAPHIC_DATA] Waterkloofrif. Hier by die [DEMOGRAPHIC_DATA] Wat…" at bounding box center [1004, 375] width 371 height 81
drag, startPoint x: 1081, startPoint y: 350, endPoint x: 909, endPoint y: 364, distance: 173.2
click at [909, 364] on textarea "Ons is die [DEMOGRAPHIC_DATA] Waterkloofrif. Hier by die [DEMOGRAPHIC_DATA] Wat…" at bounding box center [1004, 375] width 371 height 81
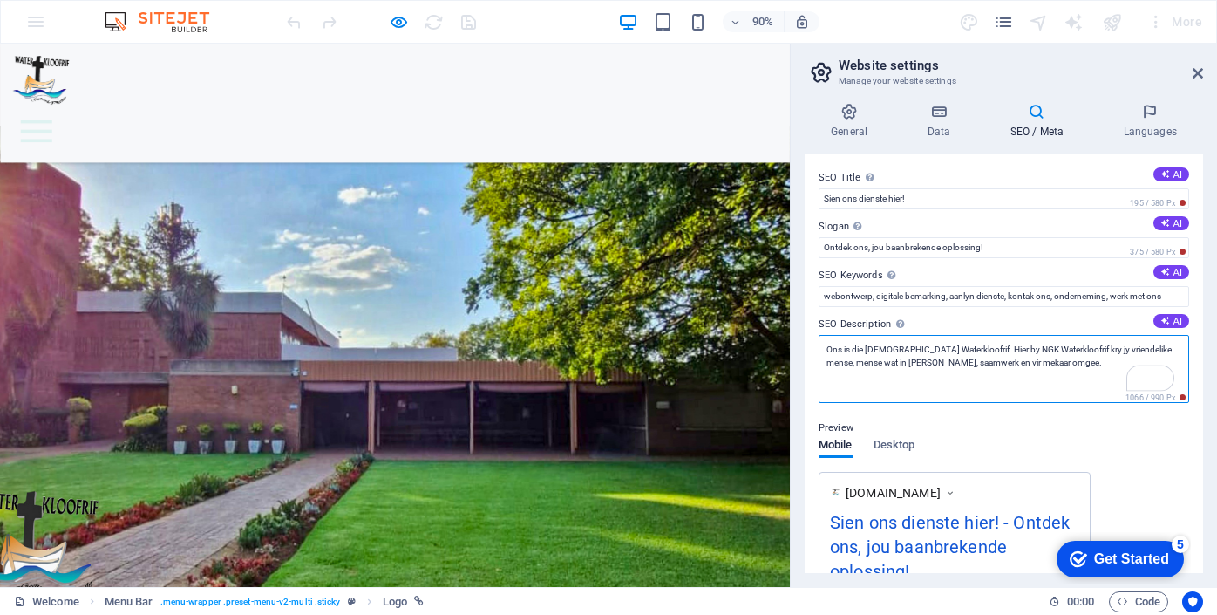
click at [906, 378] on textarea "Ons is die [DEMOGRAPHIC_DATA] Waterkloofrif. Hier by NGK Waterkloofrif kry jy v…" at bounding box center [1004, 369] width 371 height 68
click at [1134, 358] on textarea "Ons is die [DEMOGRAPHIC_DATA] Waterkloofrif. Hier by NGK Waterkloofrif kry jy v…" at bounding box center [1004, 369] width 371 height 68
paste textarea "By NG [DEMOGRAPHIC_DATA] Waterkloofrif kom ons as [DEMOGRAPHIC_DATA] [DEMOGRAPH…"
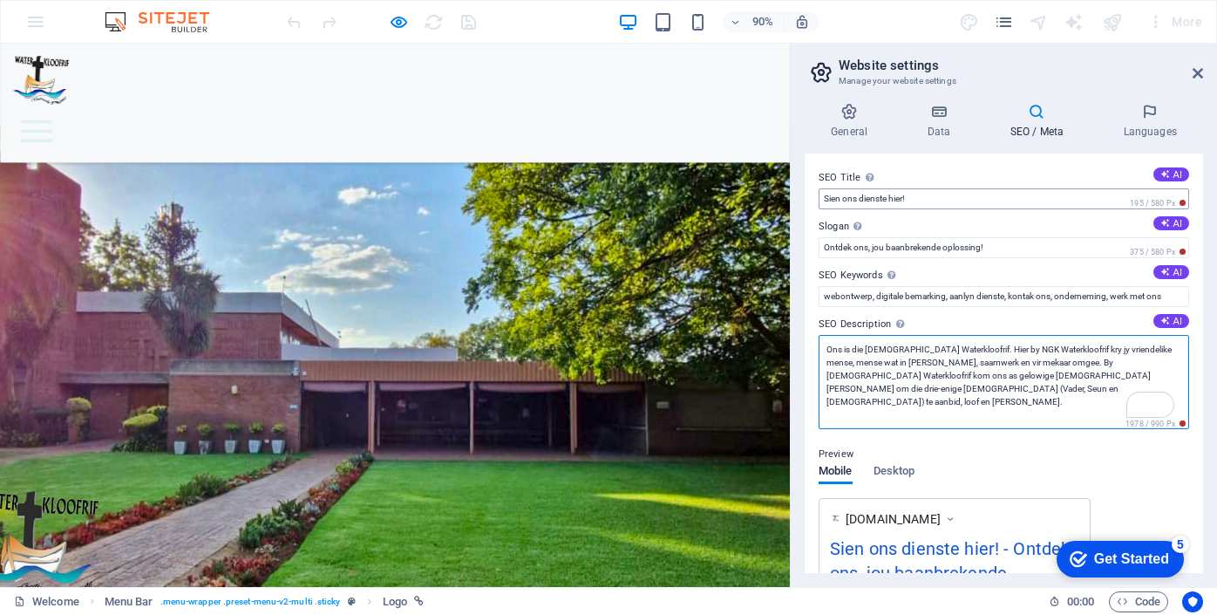
type textarea "Ons is die [DEMOGRAPHIC_DATA] Waterkloofrif. Hier by NGK Waterkloofrif kry jy v…"
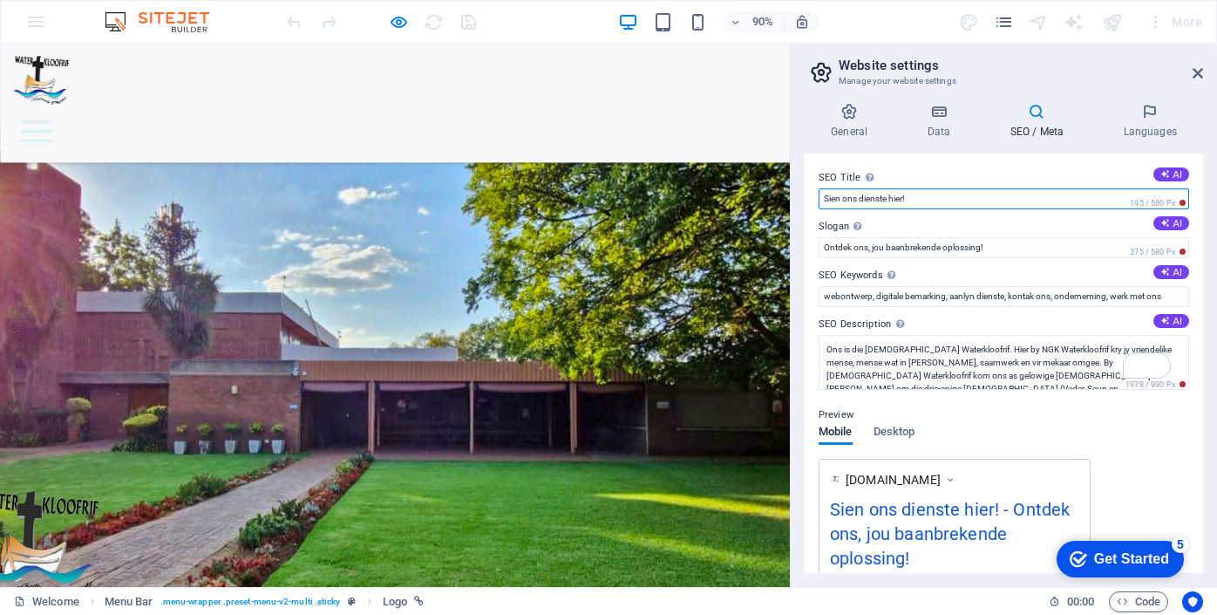
drag, startPoint x: 917, startPoint y: 239, endPoint x: 848, endPoint y: 219, distance: 71.7
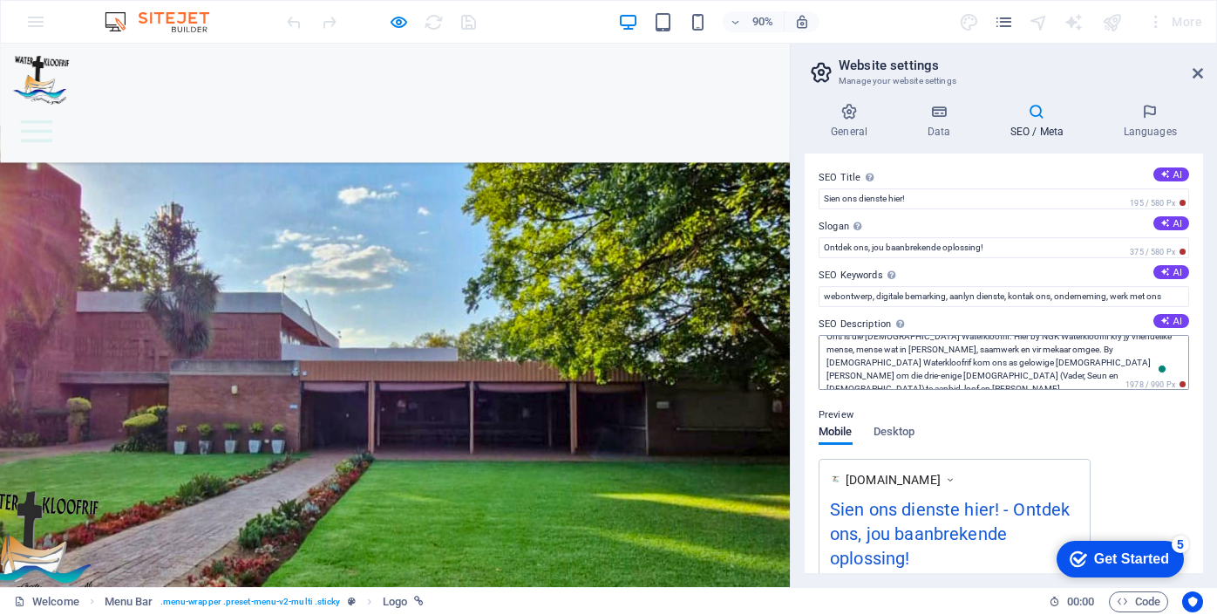
scroll to position [0, 0]
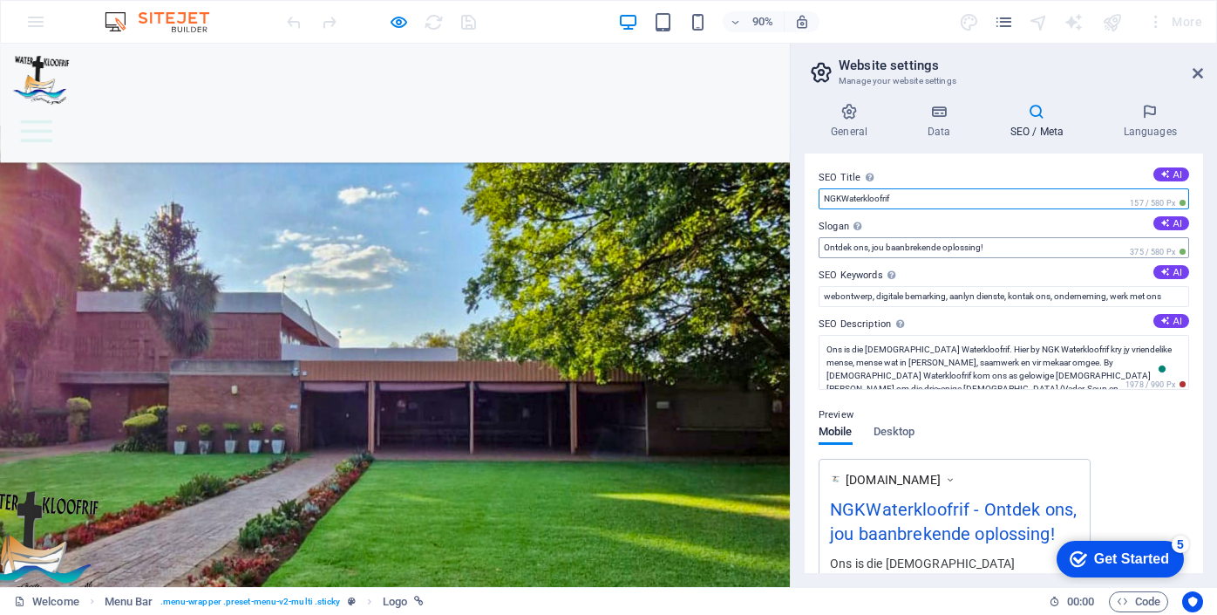
type input "NGKWaterkloofrif"
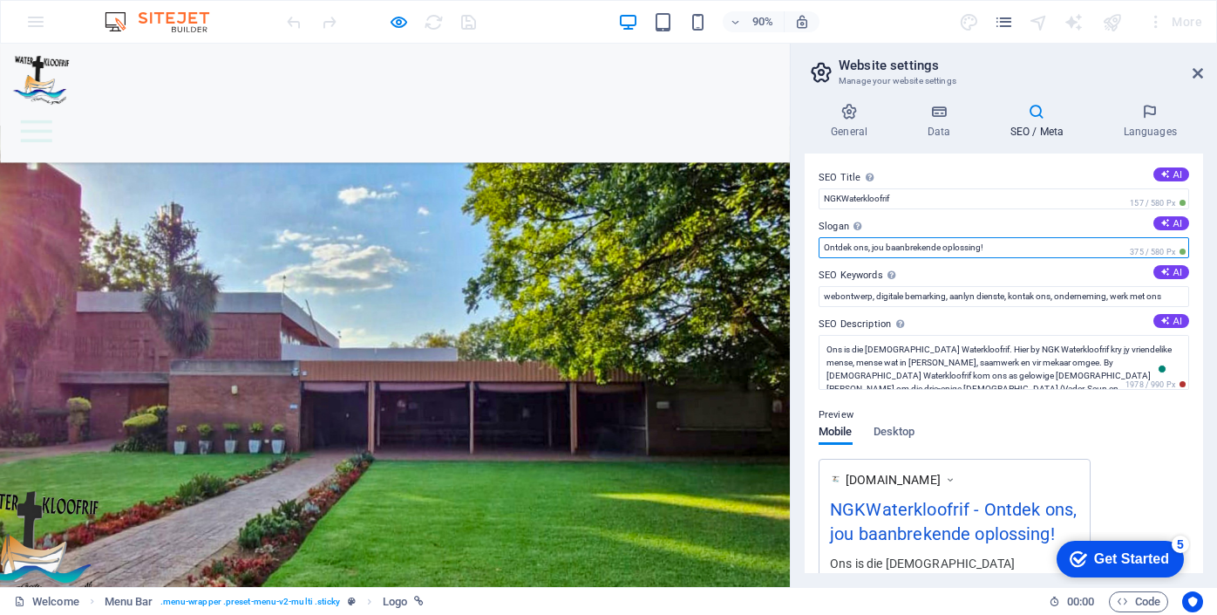
click at [1024, 250] on input "Ontdek ons, jou baanbrekende oplossing!" at bounding box center [1004, 247] width 371 height 21
drag, startPoint x: 1015, startPoint y: 294, endPoint x: 859, endPoint y: 272, distance: 157.6
type input "Gestuurde Gemeente"
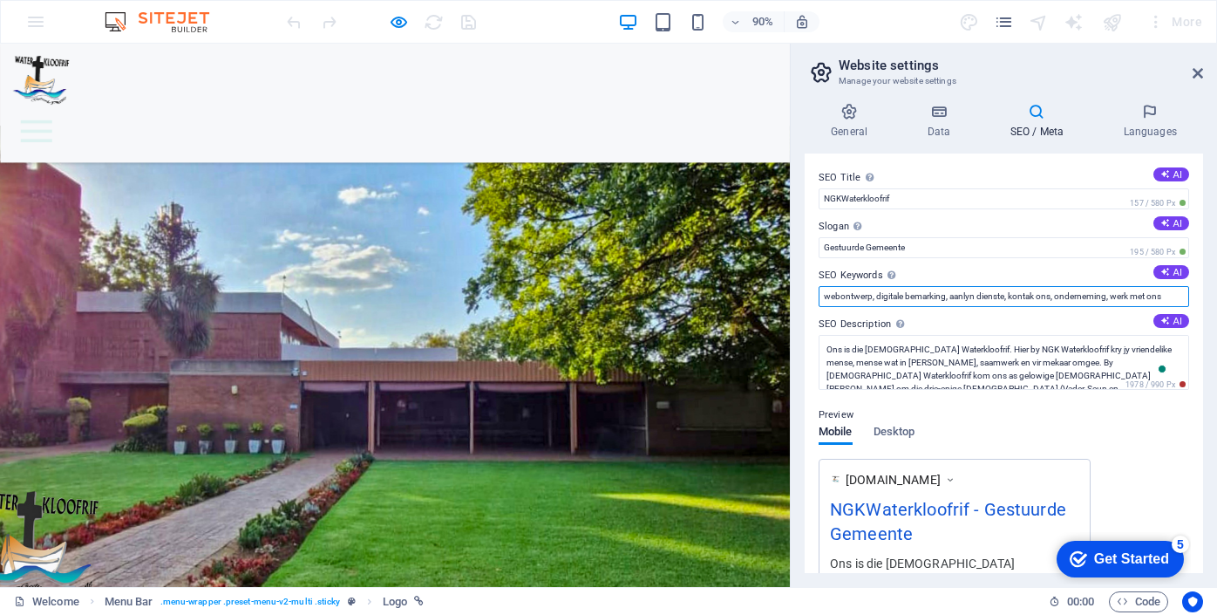
click at [1072, 301] on input "webontwerp, digitale bemarking, aanlyn dienste, kontak ons, onderneming, werk m…" at bounding box center [1004, 296] width 371 height 21
drag, startPoint x: 822, startPoint y: 296, endPoint x: 1170, endPoint y: 287, distance: 348.0
click at [1170, 287] on input "webontwerp, digitale bemarking, aanlyn dienste, kontak ons, onderneming, werk m…" at bounding box center [1004, 296] width 371 height 21
drag, startPoint x: 861, startPoint y: 299, endPoint x: 907, endPoint y: 272, distance: 53.5
click at [861, 299] on input "ngkwkrif, ngkwaterkloofrif, ngwaterkloofrif, [PERSON_NAME], eredienste,afrikaan…" at bounding box center [1004, 296] width 371 height 21
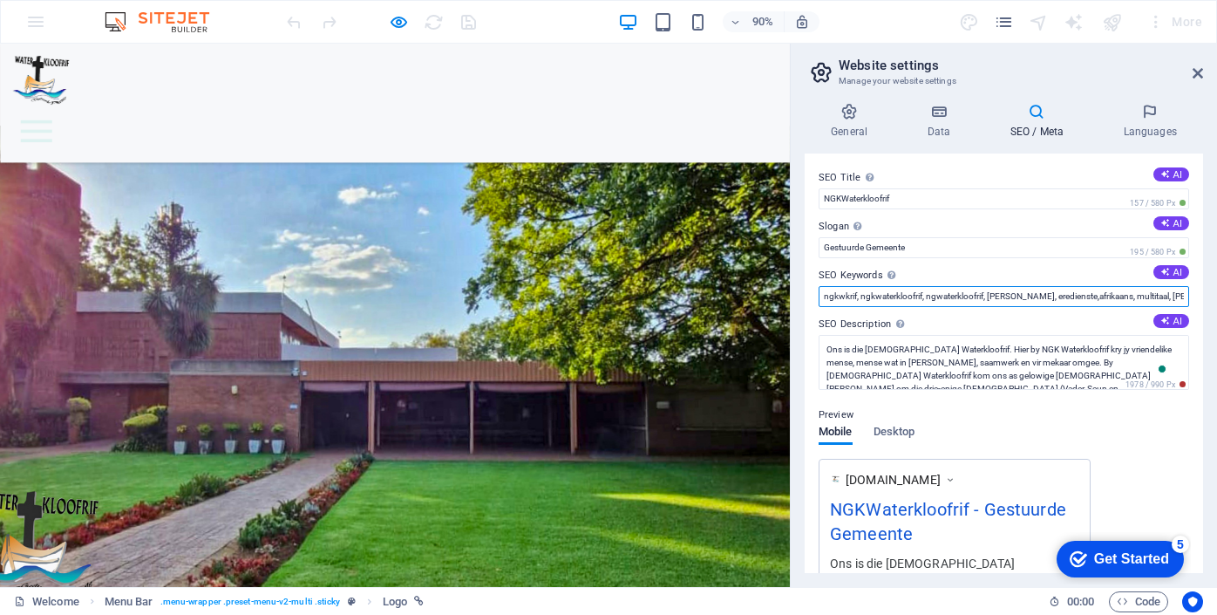
click at [1074, 293] on input "ngkwkrif, ngkwaterkloofrif, ngwaterkloofrif, [PERSON_NAME], eredienste,afrikaan…" at bounding box center [1004, 296] width 371 height 21
click at [1162, 292] on input "ngkwkrif, ngkwaterkloofrif, ngwaterkloofrif, [PERSON_NAME], eredienste, afrikaa…" at bounding box center [1004, 296] width 371 height 21
click at [1180, 297] on input "ngkwkrif, ngkwaterkloofrif, ngwaterkloofrif, [PERSON_NAME], eredienste, afrikaa…" at bounding box center [1004, 296] width 371 height 21
click at [1114, 295] on input "ngkwkrif, ngkwaterkloofrif, ngwaterkloofrif, [PERSON_NAME], eredienste, afrikaa…" at bounding box center [1004, 296] width 371 height 21
type input "ngkwkrif, ngkwaterkloofrif, ngwaterkloofrif, [PERSON_NAME], eredienste, afrikaa…"
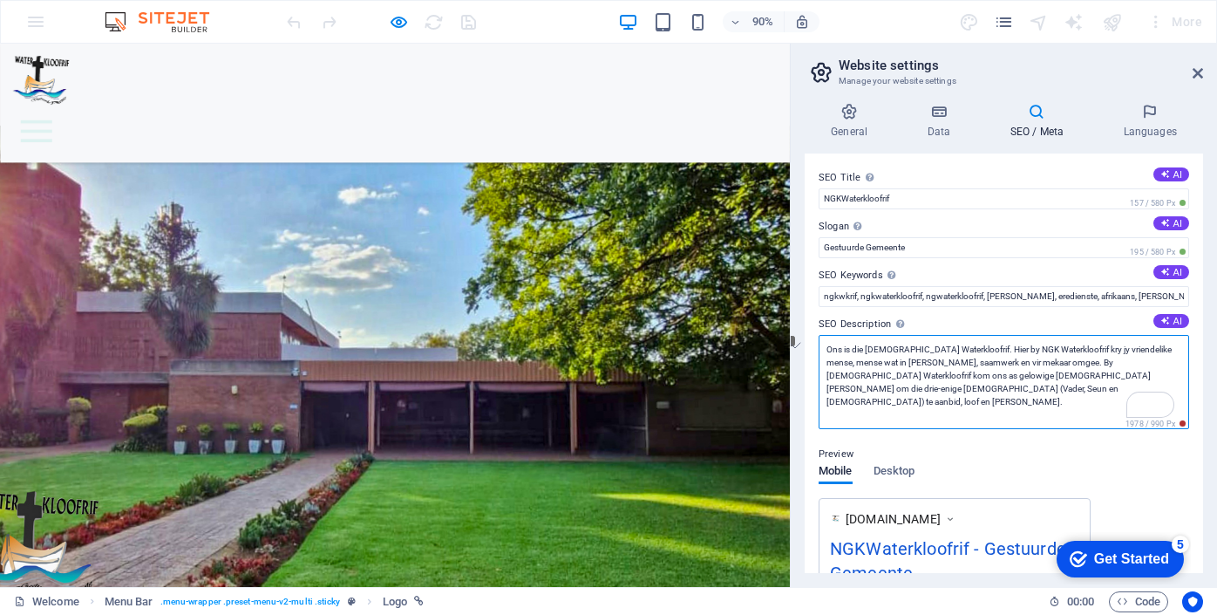
drag, startPoint x: 1081, startPoint y: 346, endPoint x: 1149, endPoint y: 351, distance: 68.2
click at [1149, 351] on textarea "Ons is die [DEMOGRAPHIC_DATA] Waterkloofrif. Hier by NGK Waterkloofrif kry jy v…" at bounding box center [1004, 382] width 371 height 94
drag, startPoint x: 855, startPoint y: 359, endPoint x: 814, endPoint y: 356, distance: 41.1
click at [814, 357] on div "SEO Title The title of your website - make it something that stands out in sear…" at bounding box center [1004, 362] width 398 height 419
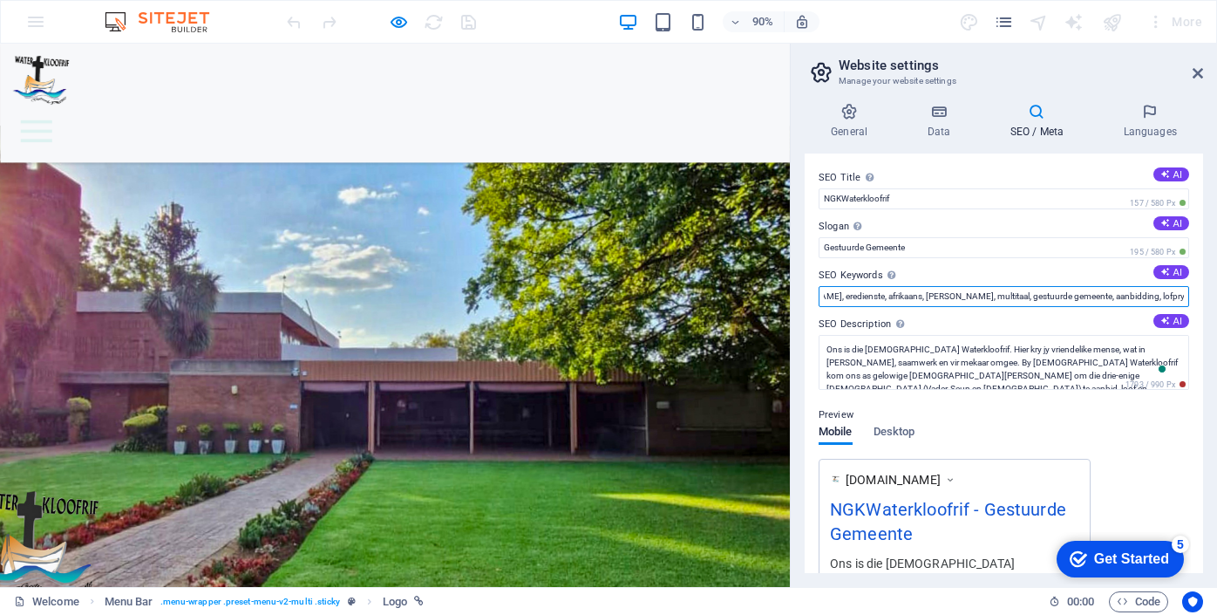
scroll to position [0, 334]
drag, startPoint x: 826, startPoint y: 295, endPoint x: 1232, endPoint y: 324, distance: 407.4
click at [1216, 324] on html "[DOMAIN_NAME] Welcome Favorites Elements Columns Content Boxes Accordion Tables…" at bounding box center [608, 307] width 1217 height 615
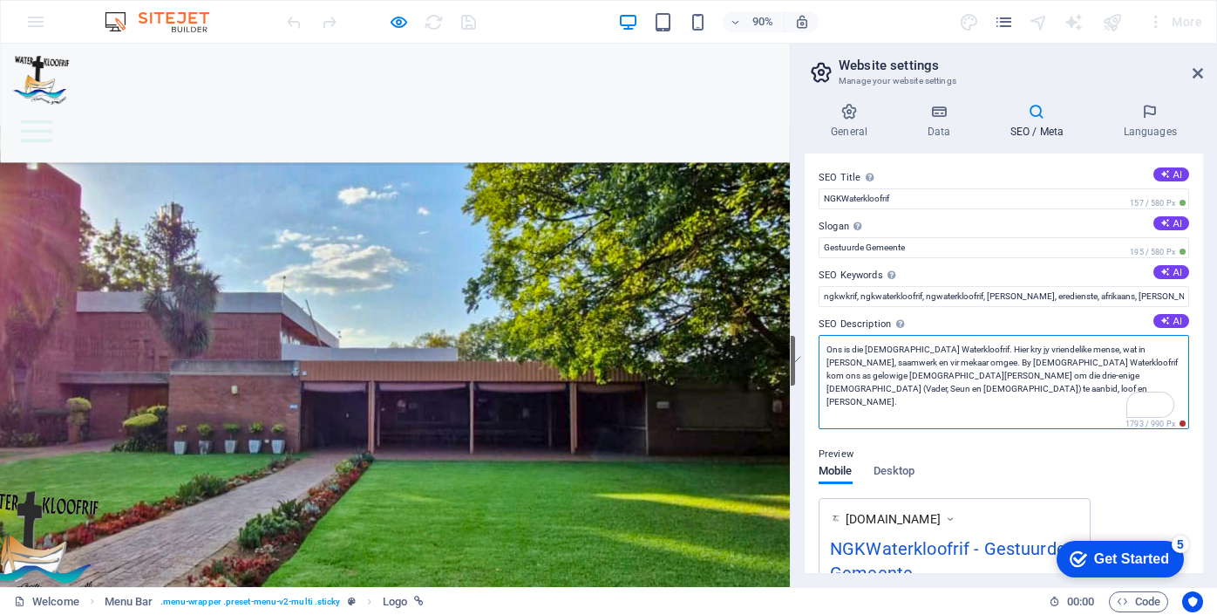
drag, startPoint x: 828, startPoint y: 347, endPoint x: 903, endPoint y: 397, distance: 89.2
click at [903, 397] on textarea "Ons is die [DEMOGRAPHIC_DATA] Waterkloofrif. Hier kry jy vriendelike mense, wat…" at bounding box center [1004, 382] width 371 height 94
click at [895, 396] on textarea "Ons is die [DEMOGRAPHIC_DATA] Waterkloofrif. Hier kry jy vriendelike mense, wat…" at bounding box center [1004, 382] width 371 height 94
drag, startPoint x: 894, startPoint y: 393, endPoint x: 828, endPoint y: 347, distance: 80.1
click at [828, 347] on textarea "Ons is die [DEMOGRAPHIC_DATA] Waterkloofrif. Hier kry jy vriendelike mense, wat…" at bounding box center [1004, 382] width 371 height 94
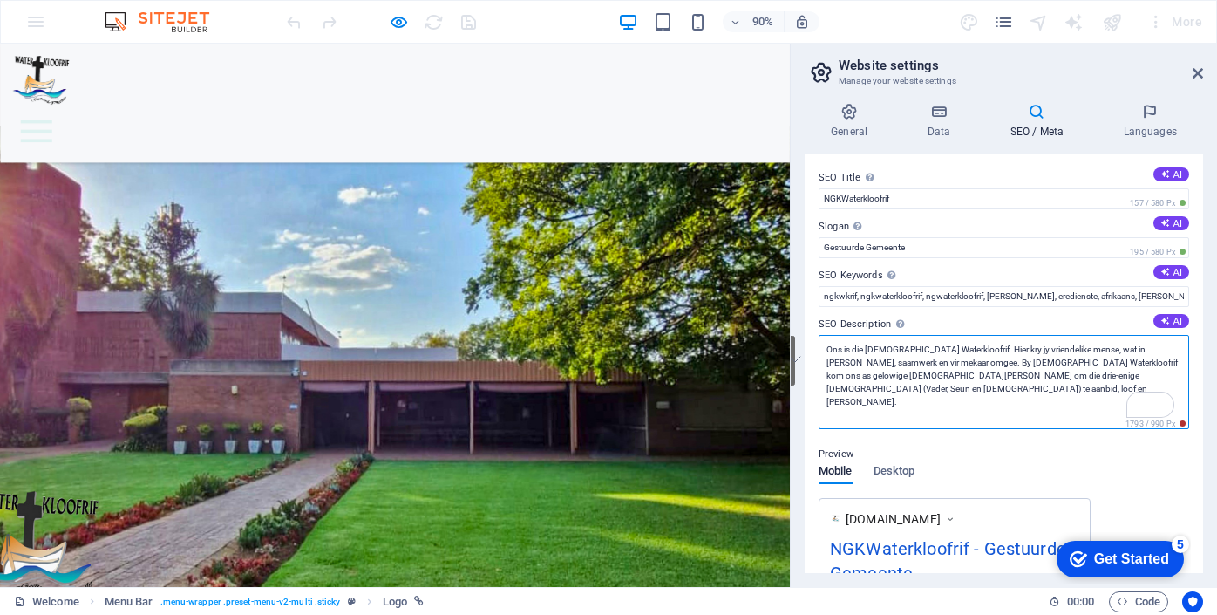
paste textarea "wat in vrede saamkom om as gelowige [DEMOGRAPHIC_DATA][PERSON_NAME] die drie-en…"
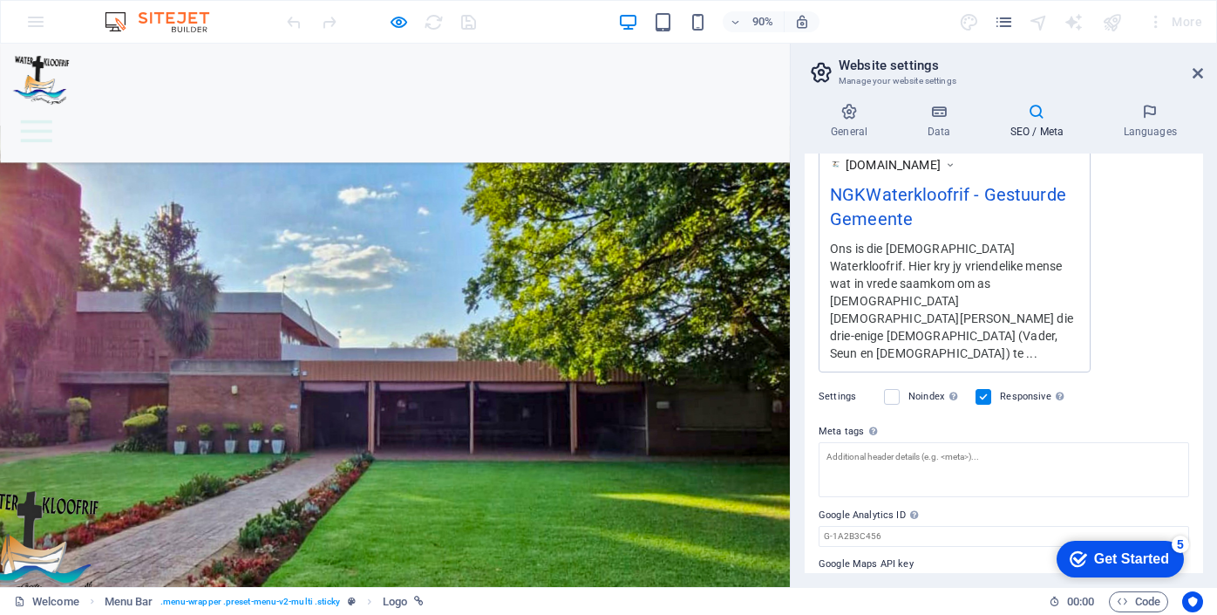
scroll to position [342, 0]
type textarea "Ons is die [DEMOGRAPHIC_DATA] Waterkloofrif. Hier kry jy vriendelike mense wat …"
click at [923, 574] on input "Google Maps API key" at bounding box center [1004, 584] width 371 height 21
click at [823, 574] on input "Google Maps API key" at bounding box center [1004, 584] width 371 height 21
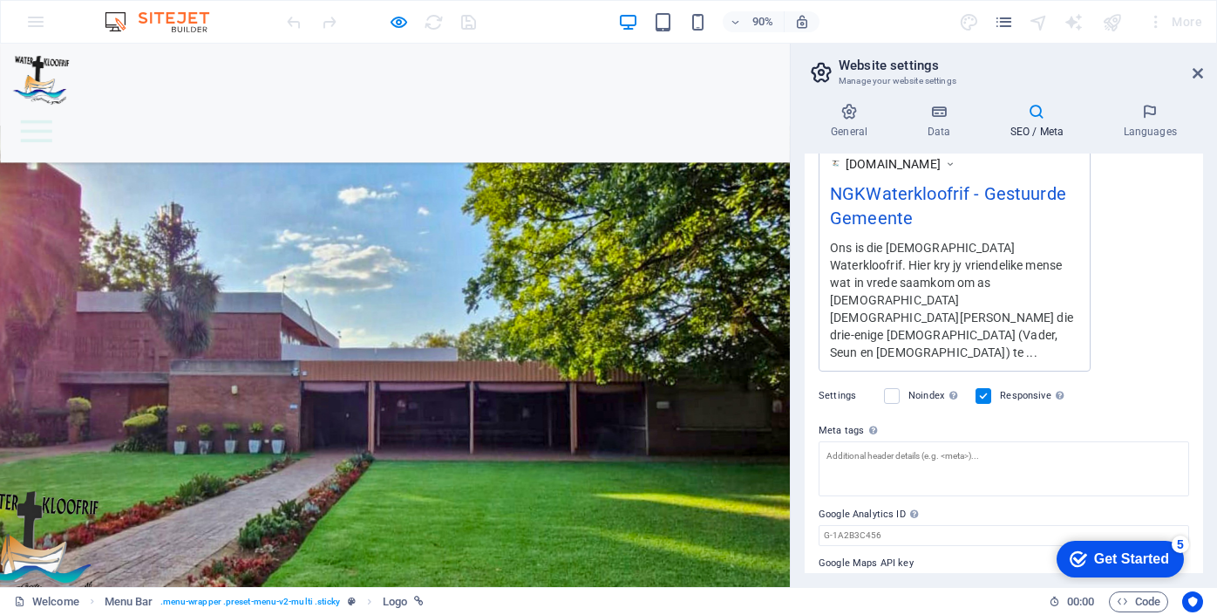
paste input "[URL][DOMAIN_NAME]"
type input "[URL][DOMAIN_NAME]"
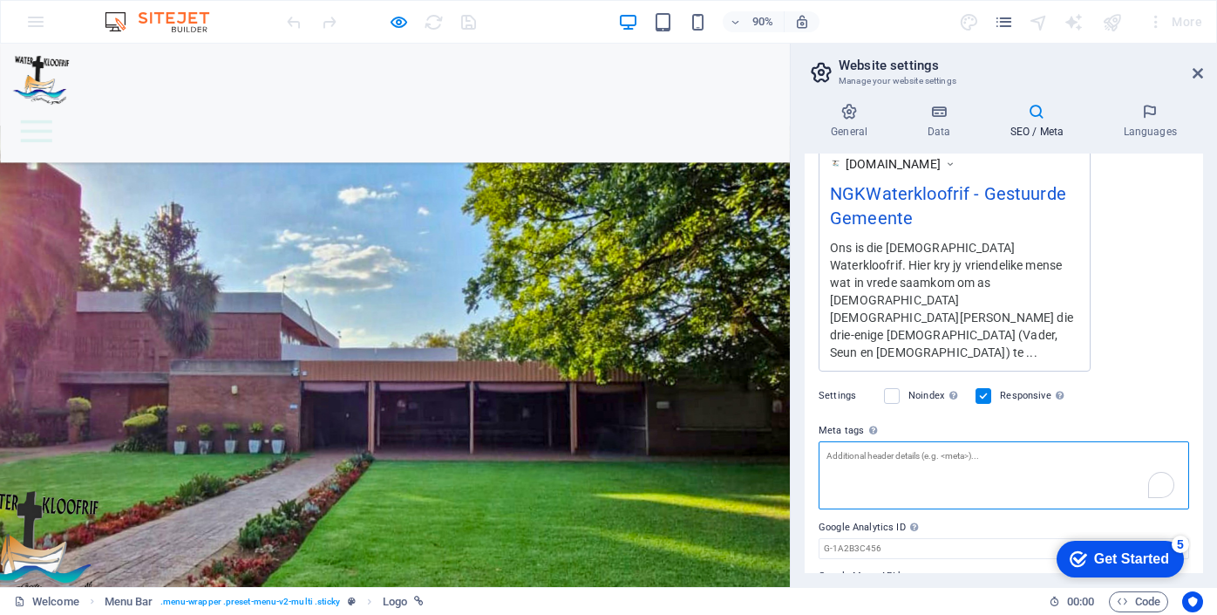
click at [882, 441] on textarea "Meta tags Enter HTML code here that will be placed inside the tags of your webs…" at bounding box center [1004, 475] width 371 height 68
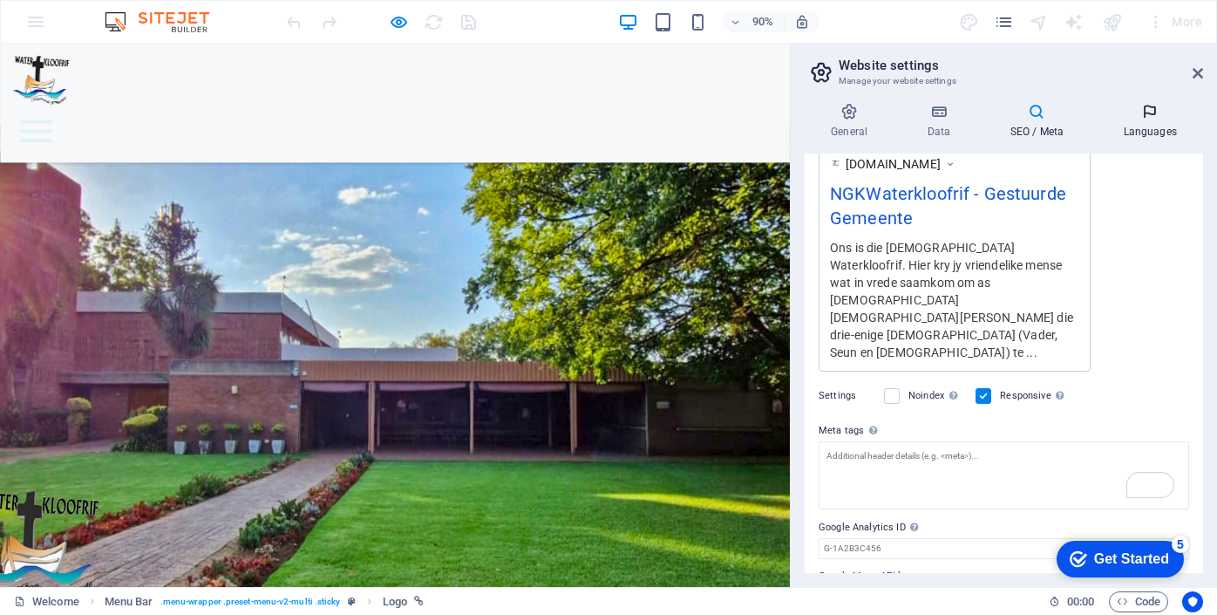
click at [1149, 108] on icon at bounding box center [1150, 111] width 106 height 17
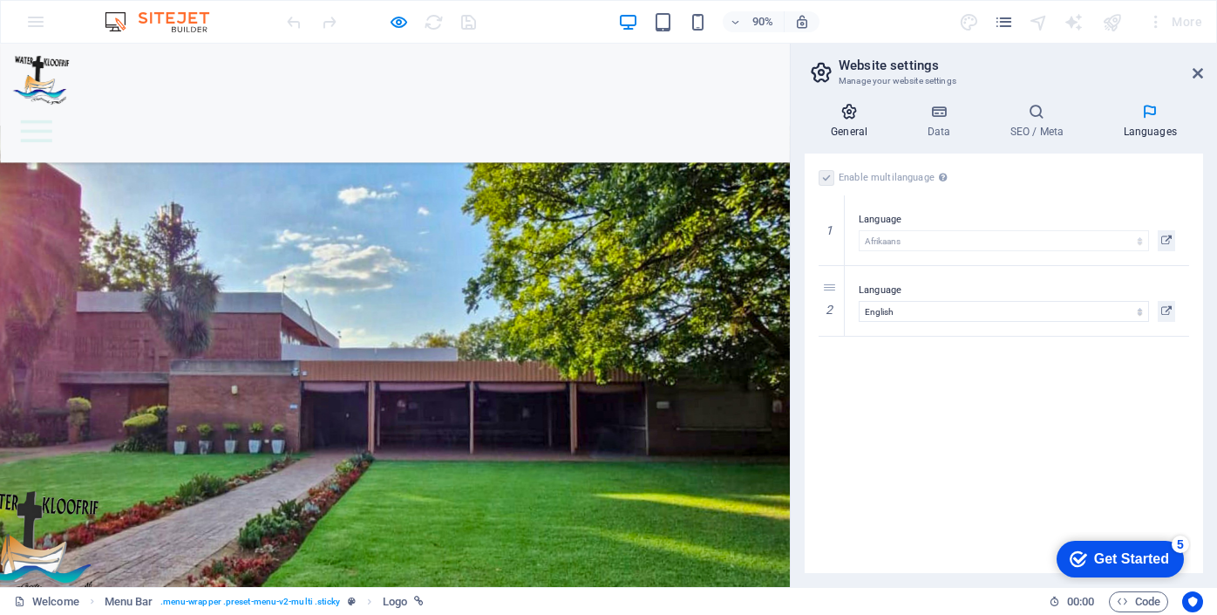
click at [856, 114] on icon at bounding box center [849, 111] width 89 height 17
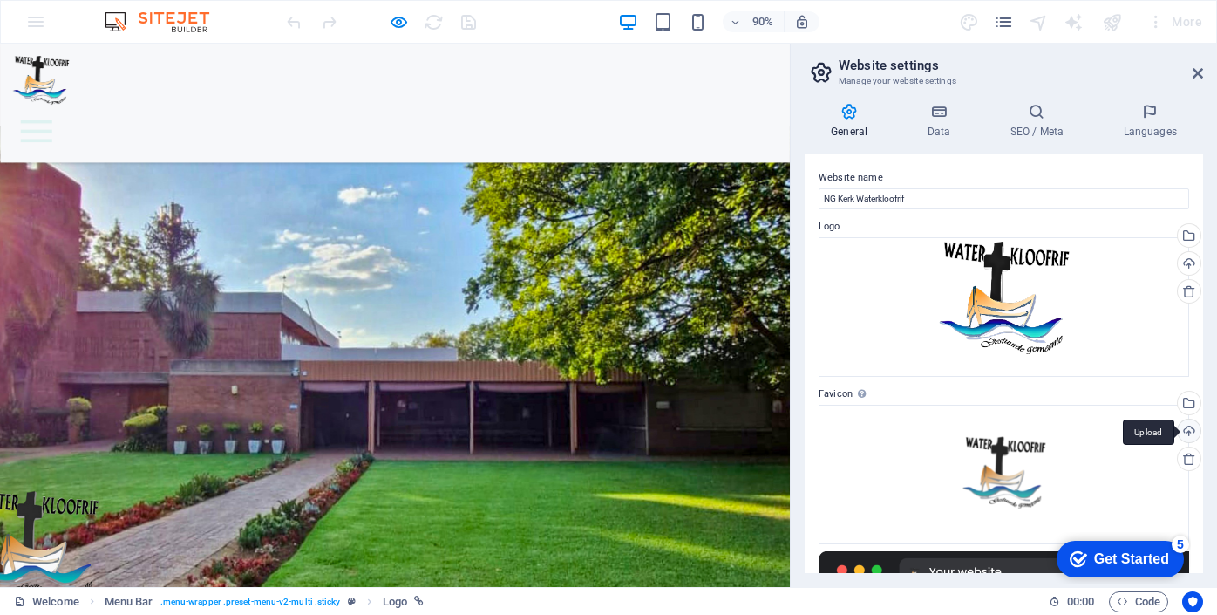
click at [1189, 425] on div "Upload" at bounding box center [1188, 432] width 26 height 26
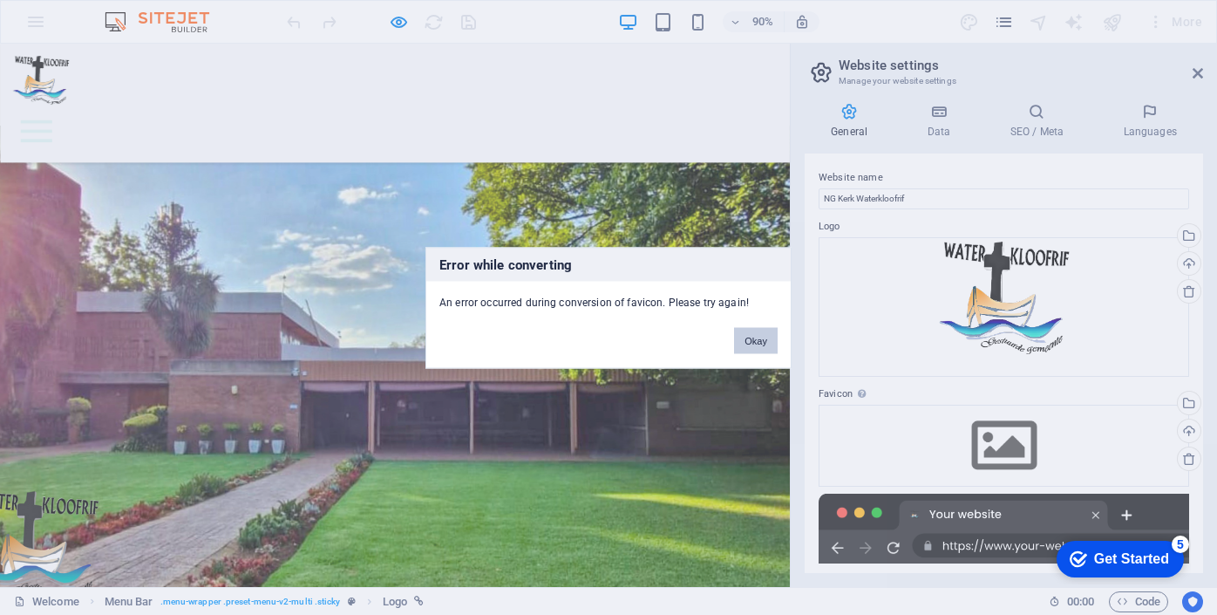
click at [754, 341] on button "Okay" at bounding box center [756, 340] width 44 height 26
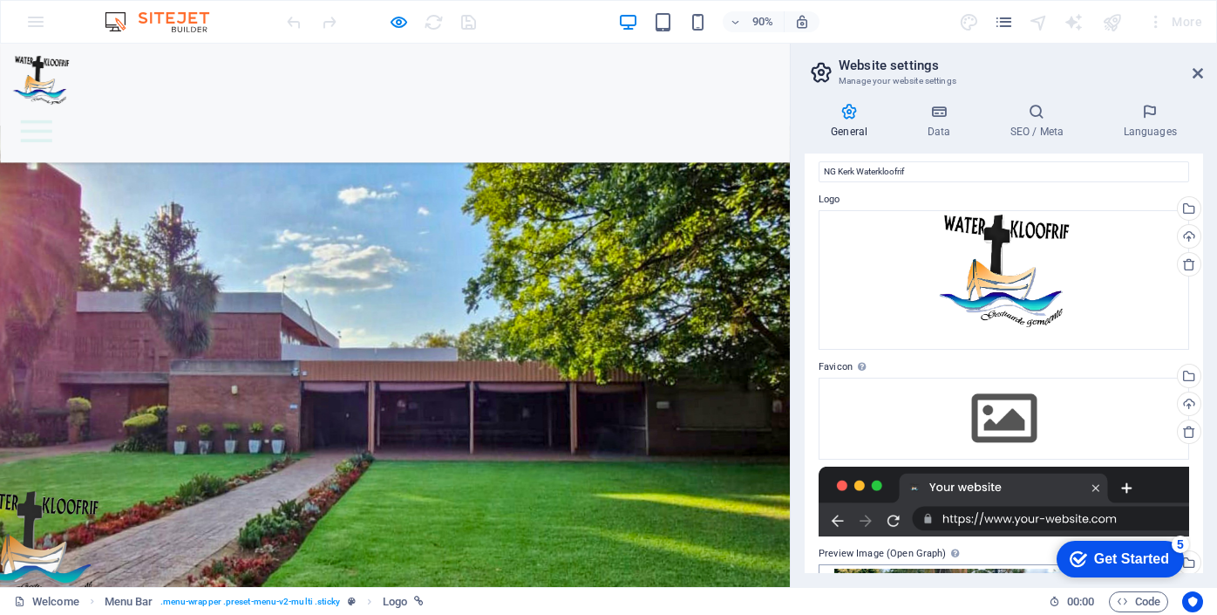
scroll to position [0, 0]
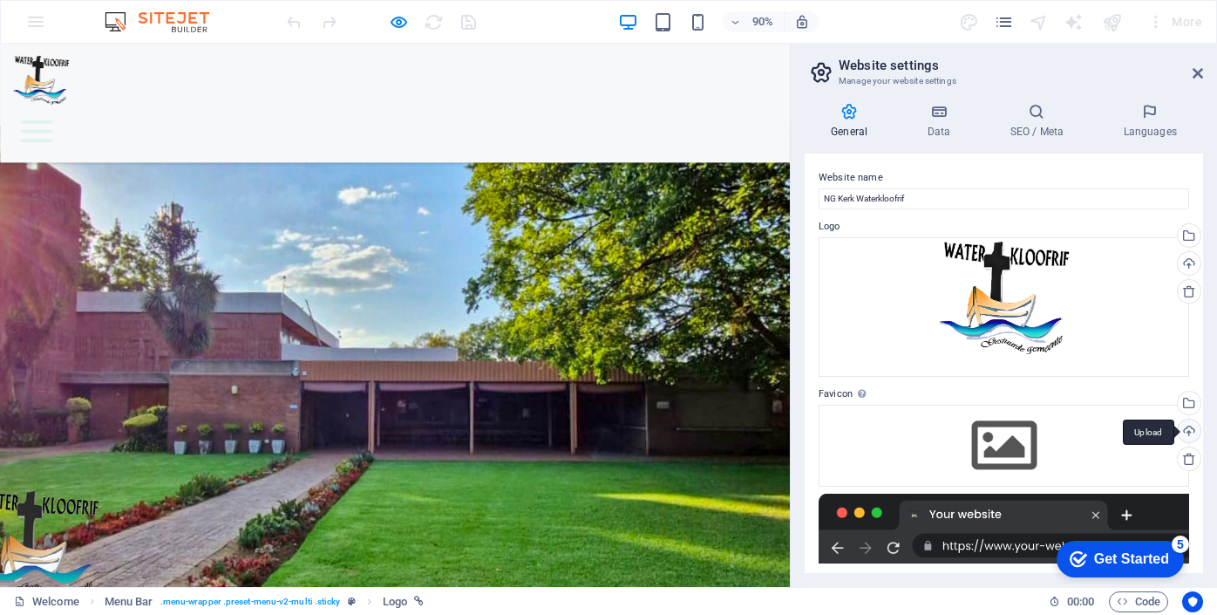
click at [1187, 433] on div "Upload" at bounding box center [1188, 432] width 26 height 26
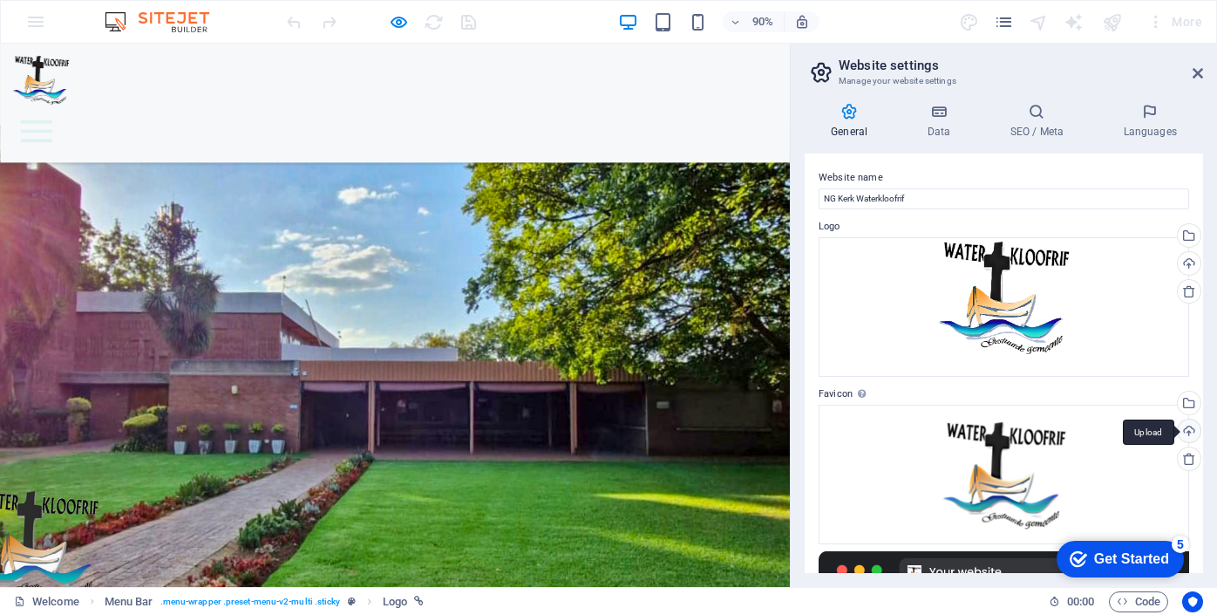
click at [1186, 432] on div "Upload" at bounding box center [1188, 432] width 26 height 26
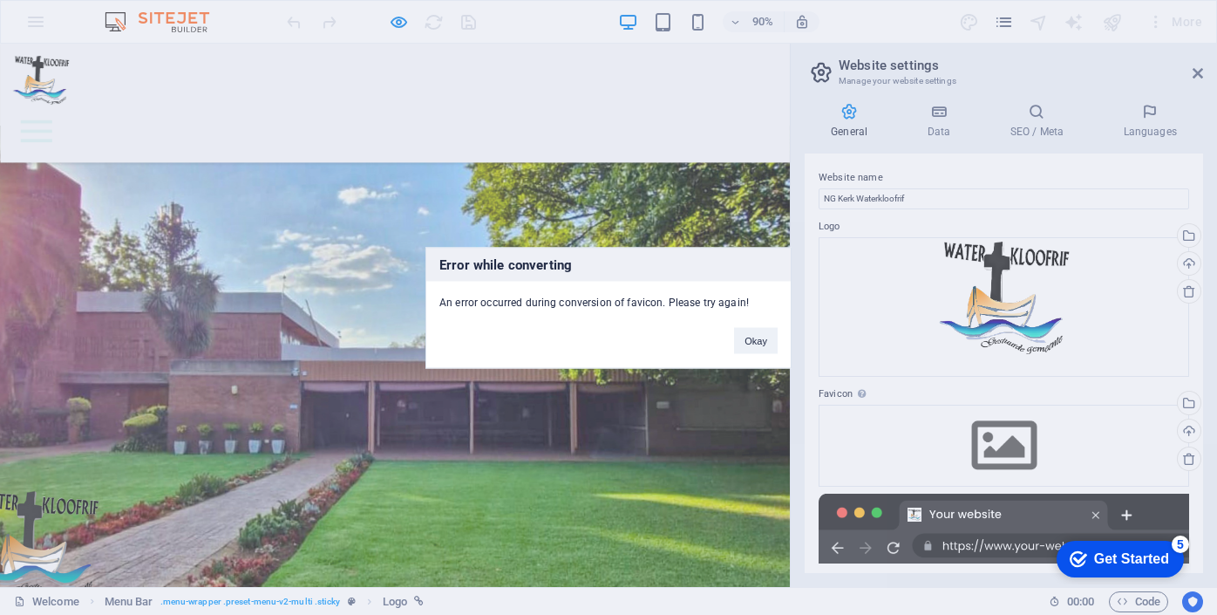
click at [768, 353] on div "Error while converting An error occurred during conversion of favicon. Please t…" at bounding box center [609, 307] width 366 height 121
click at [767, 338] on button "Okay" at bounding box center [756, 340] width 44 height 26
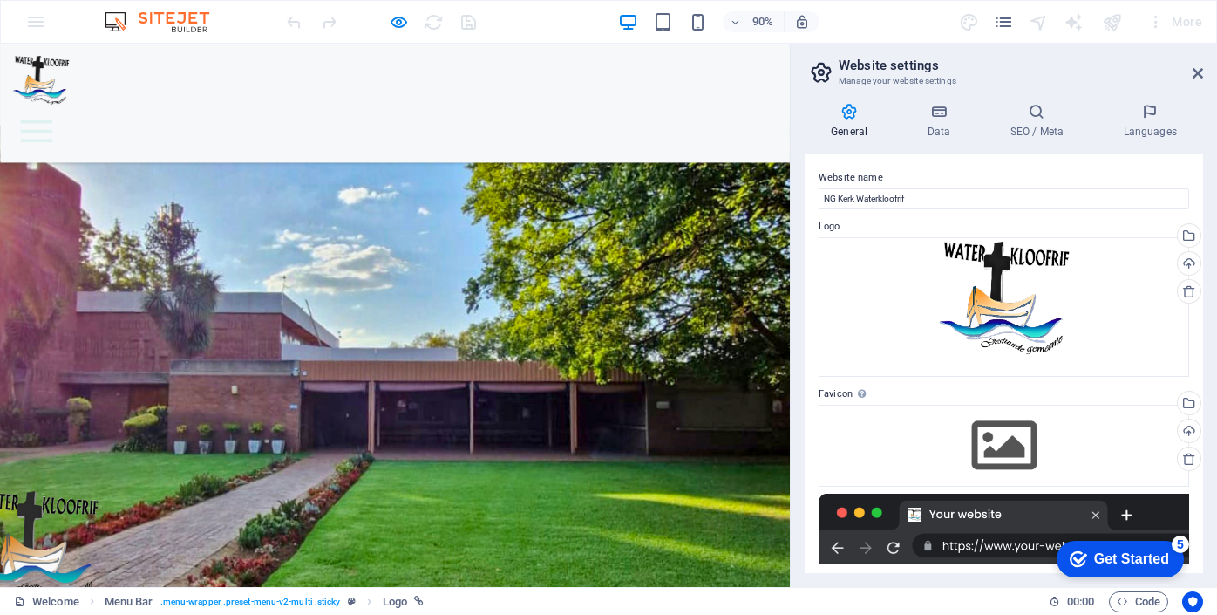
click at [842, 395] on label "Favicon Set the favicon of your website here. A favicon is a small icon shown i…" at bounding box center [1004, 394] width 371 height 21
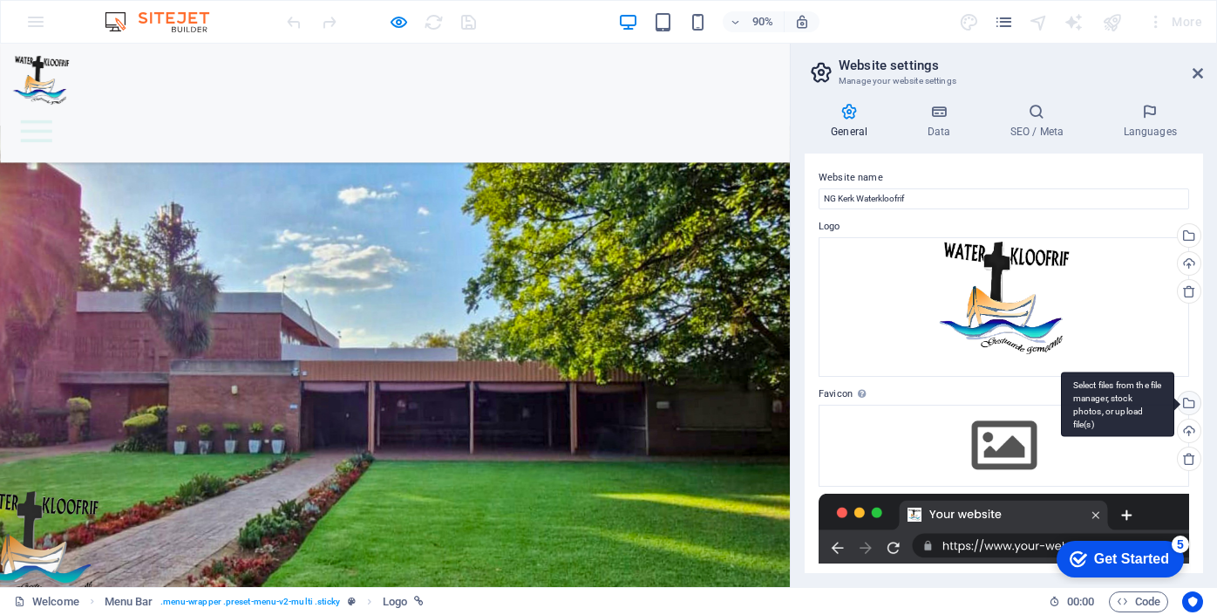
click at [1175, 405] on div "Select files from the file manager, stock photos, or upload file(s)" at bounding box center [1117, 403] width 113 height 65
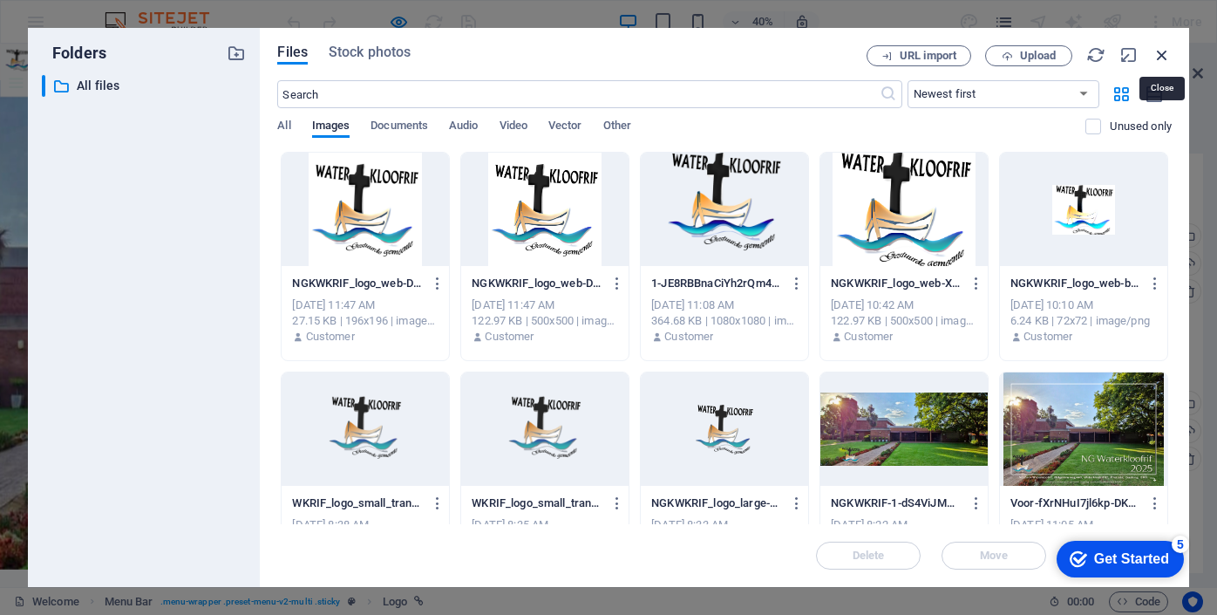
click at [1161, 55] on icon "button" at bounding box center [1162, 54] width 19 height 19
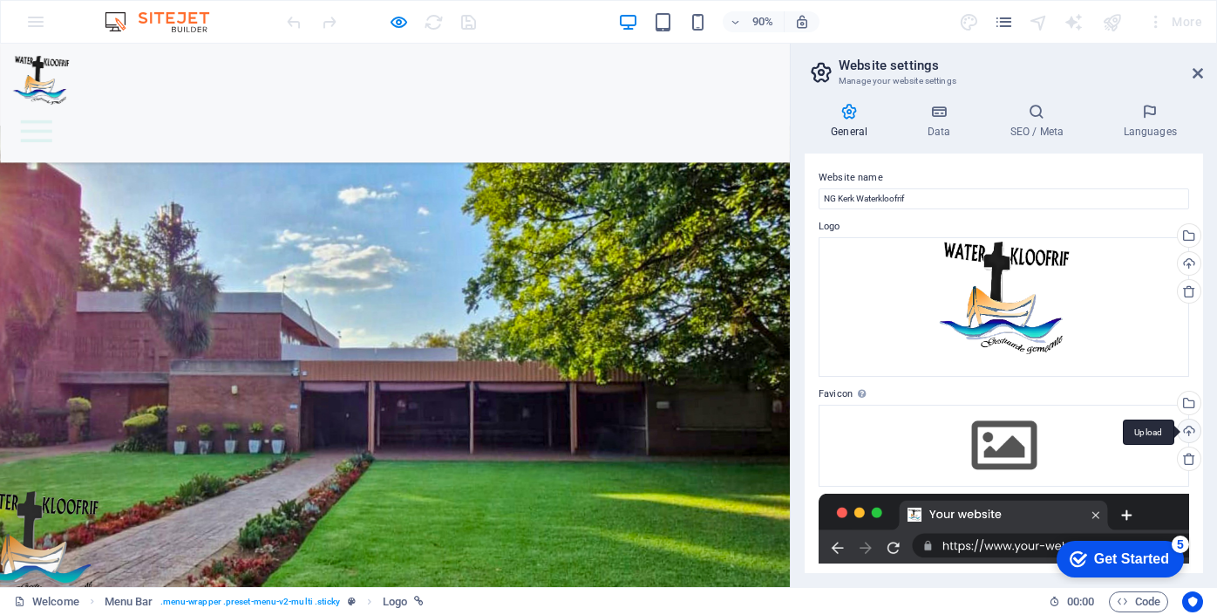
click at [1183, 433] on div "Upload" at bounding box center [1188, 432] width 26 height 26
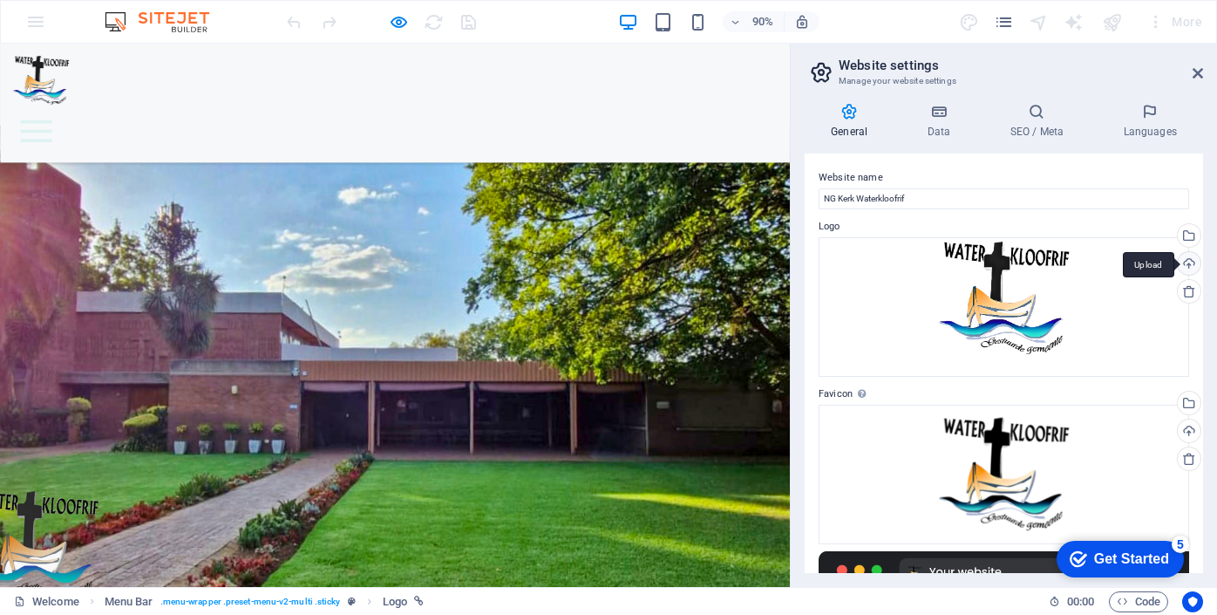
click at [1185, 265] on div "Upload" at bounding box center [1188, 265] width 26 height 26
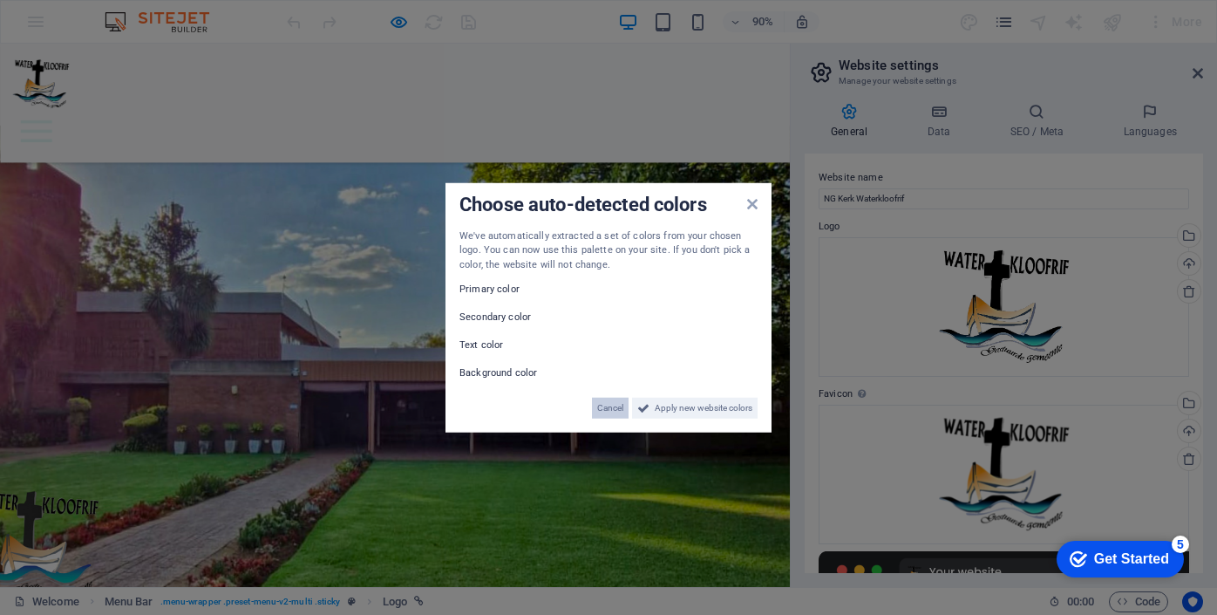
click at [607, 408] on span "Cancel" at bounding box center [610, 408] width 26 height 21
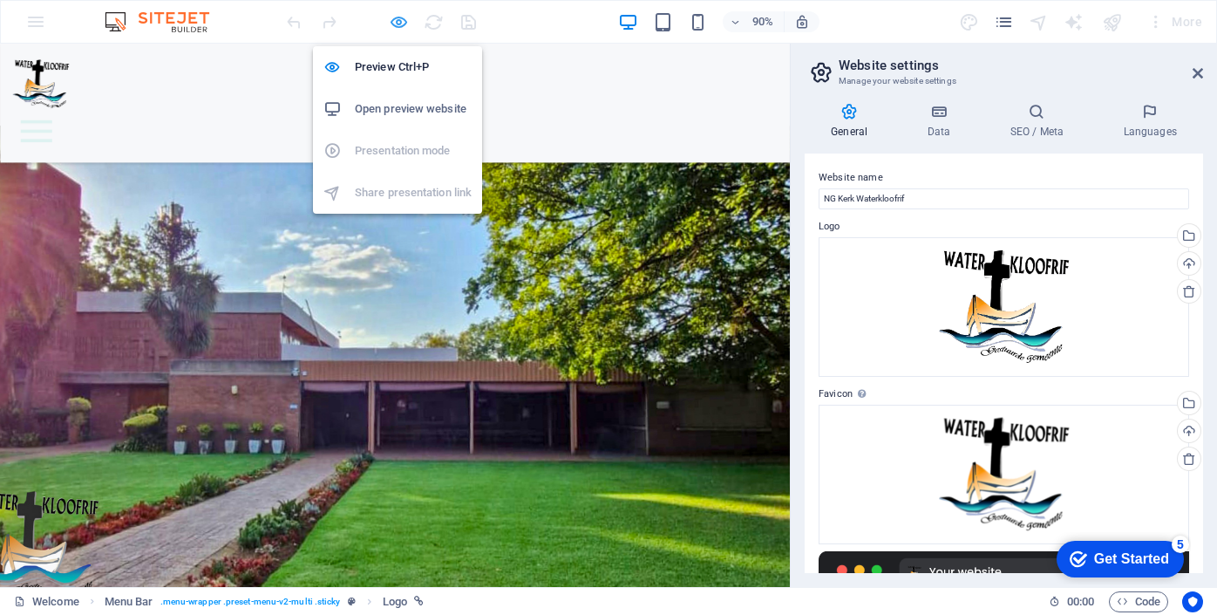
click at [396, 19] on icon "button" at bounding box center [399, 22] width 20 height 20
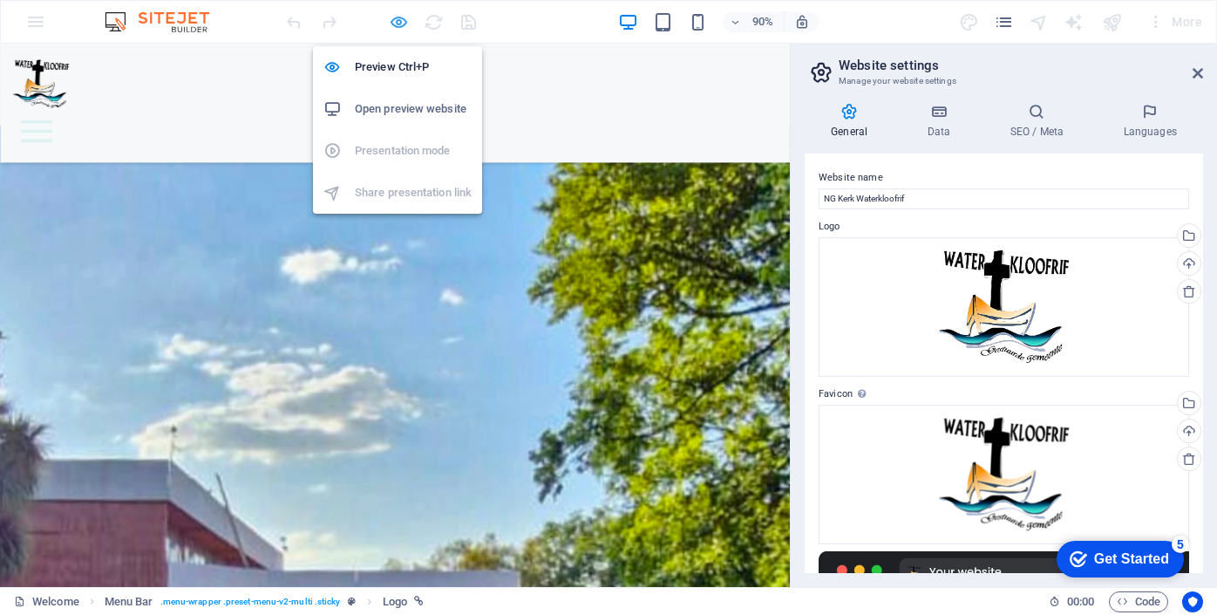
select select "px"
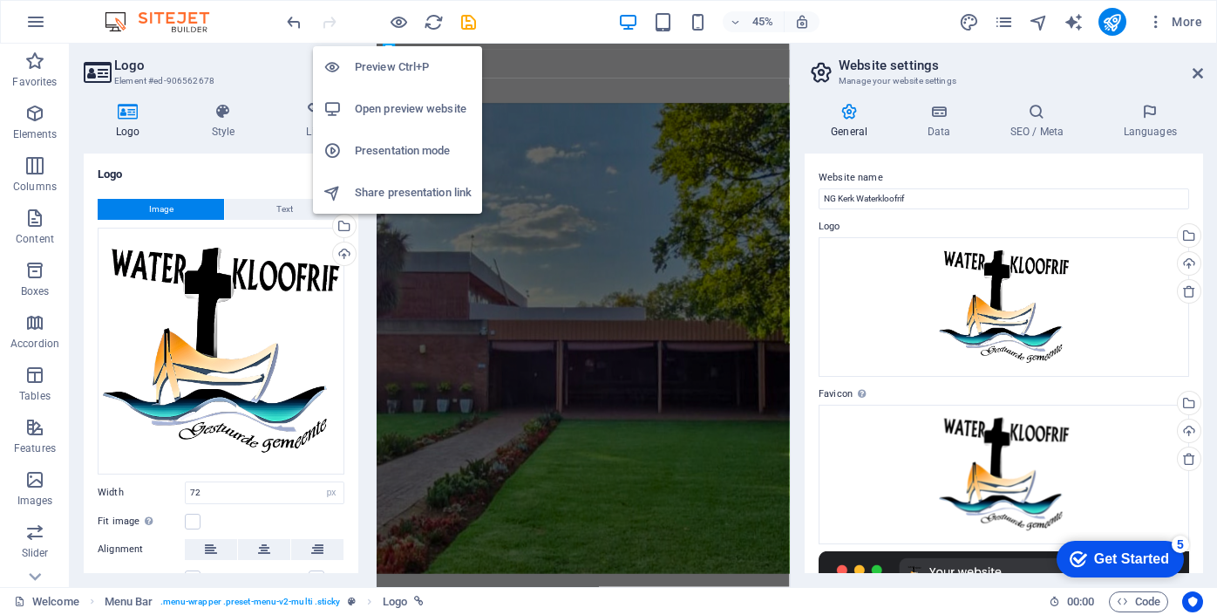
click at [393, 68] on h6 "Preview Ctrl+P" at bounding box center [413, 67] width 117 height 21
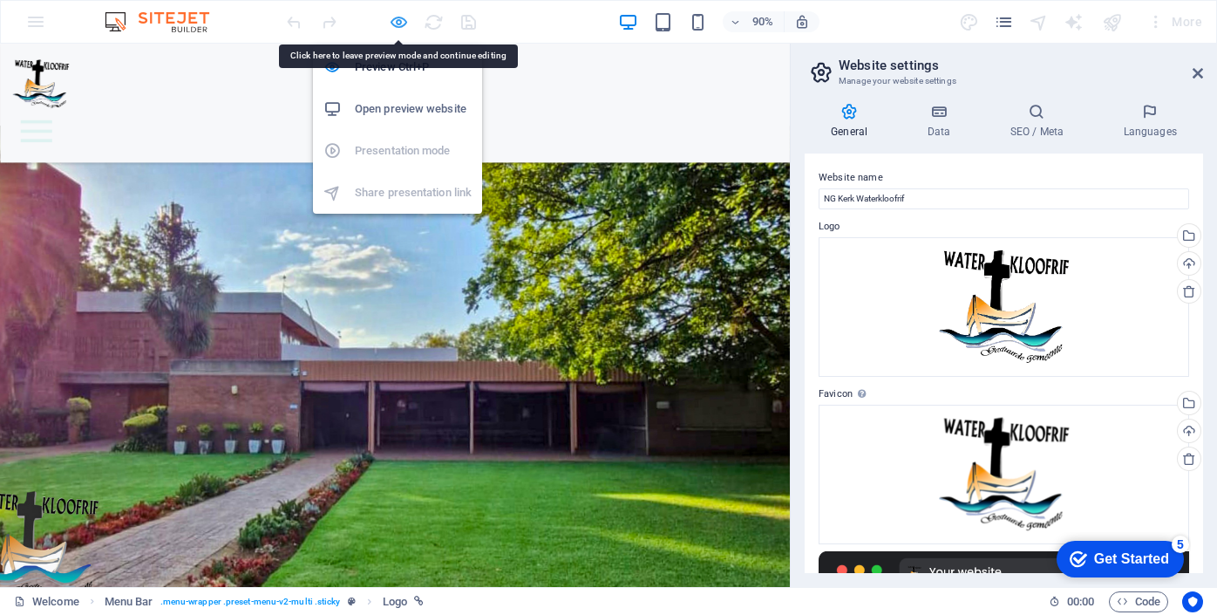
click at [399, 17] on icon "button" at bounding box center [399, 22] width 20 height 20
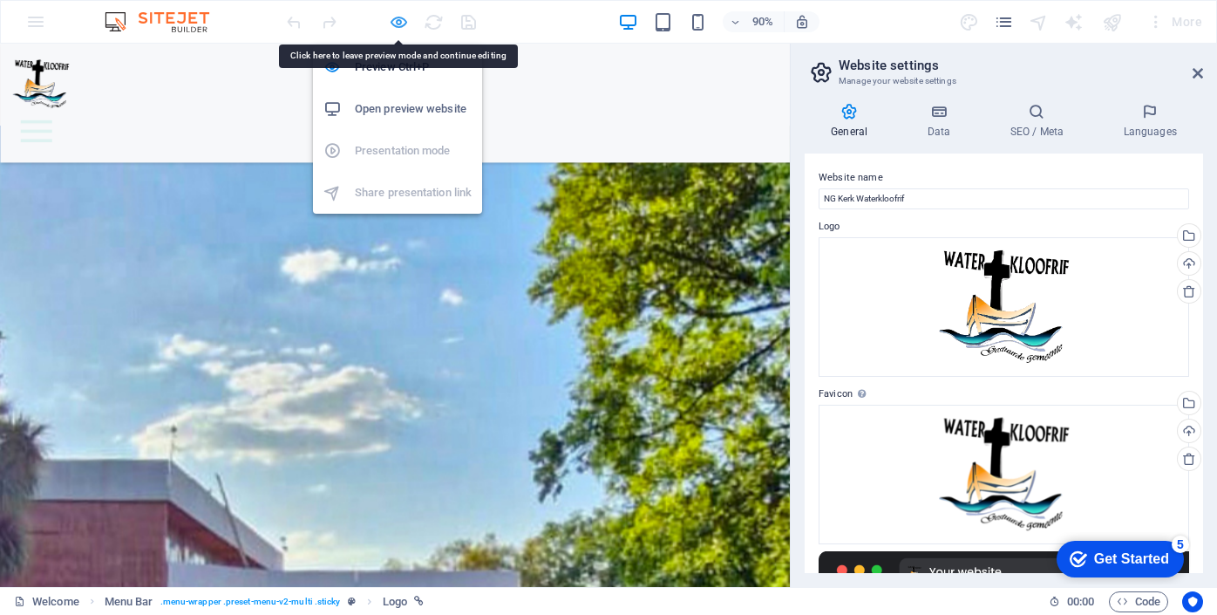
select select "px"
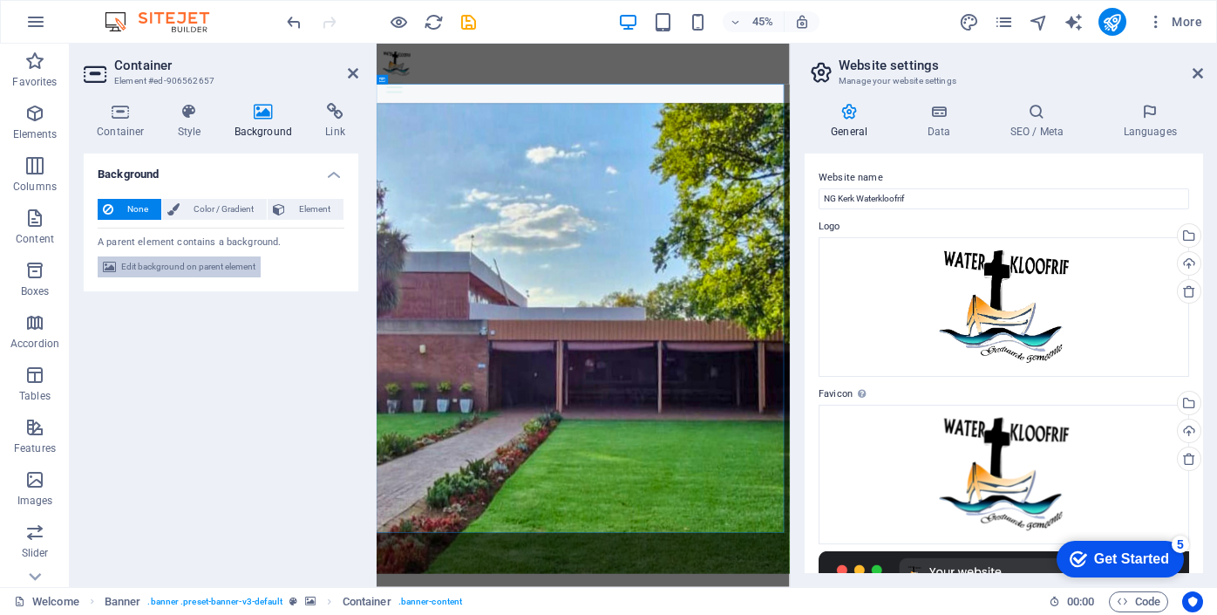
click at [235, 268] on span "Edit background on parent element" at bounding box center [188, 266] width 134 height 21
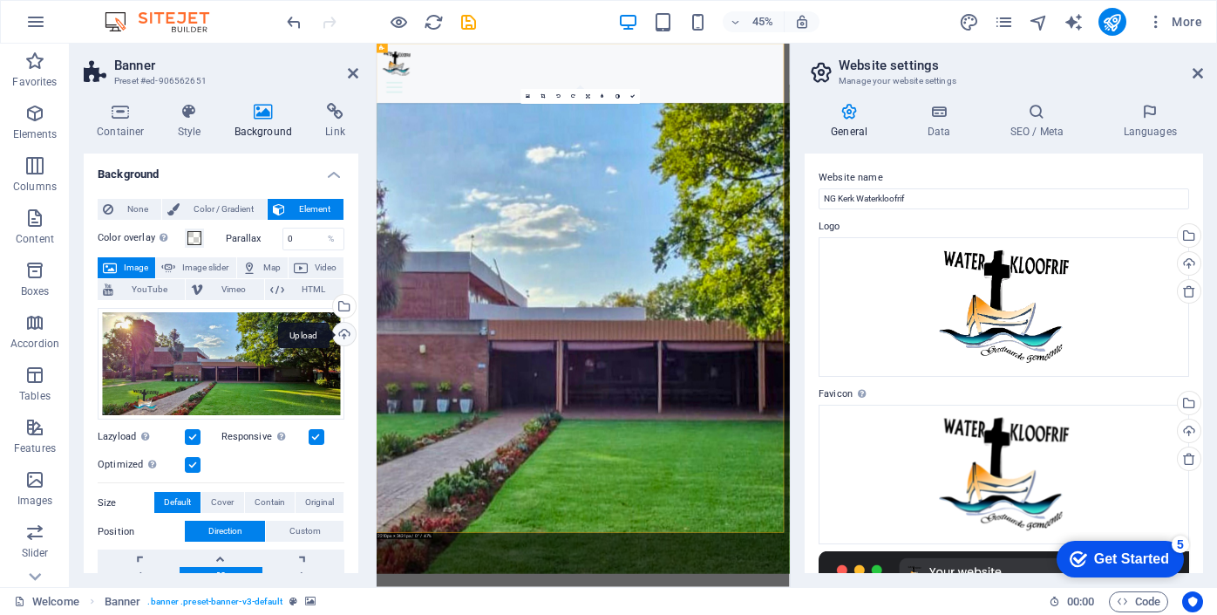
click at [340, 332] on div "Upload" at bounding box center [343, 336] width 26 height 26
